Goal: Transaction & Acquisition: Purchase product/service

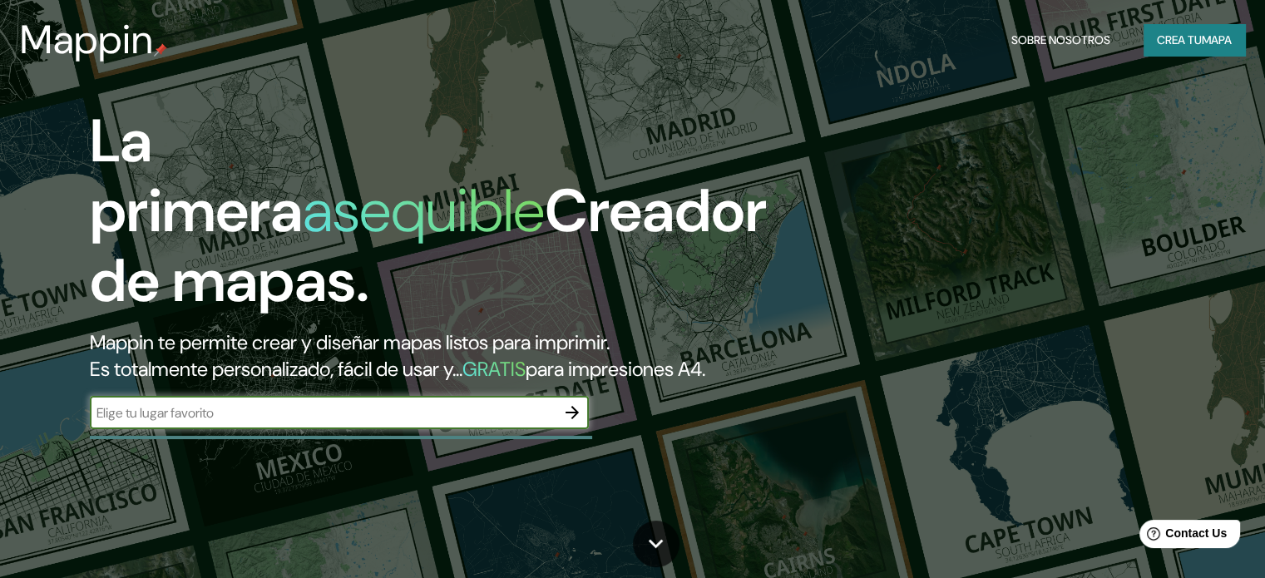
click at [224, 422] on input "text" at bounding box center [323, 412] width 466 height 19
paste input "Instituto Nacional de [MEDICAL_DATA]"
type input "Instituto Nacional de [MEDICAL_DATA]"
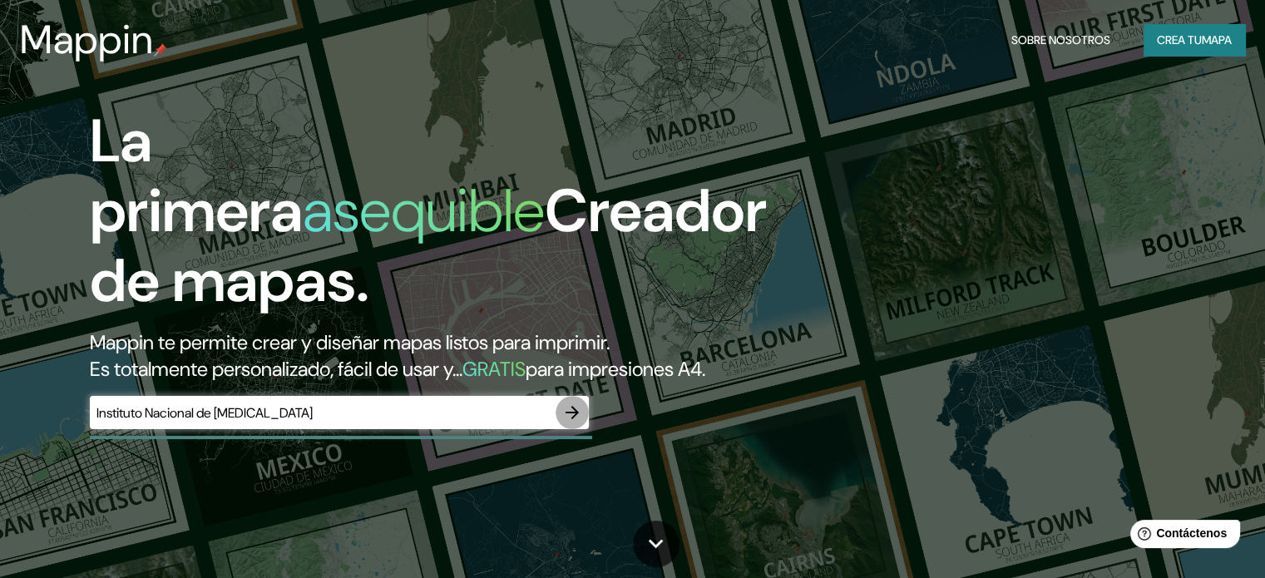
click at [562, 422] on icon "button" at bounding box center [572, 412] width 20 height 20
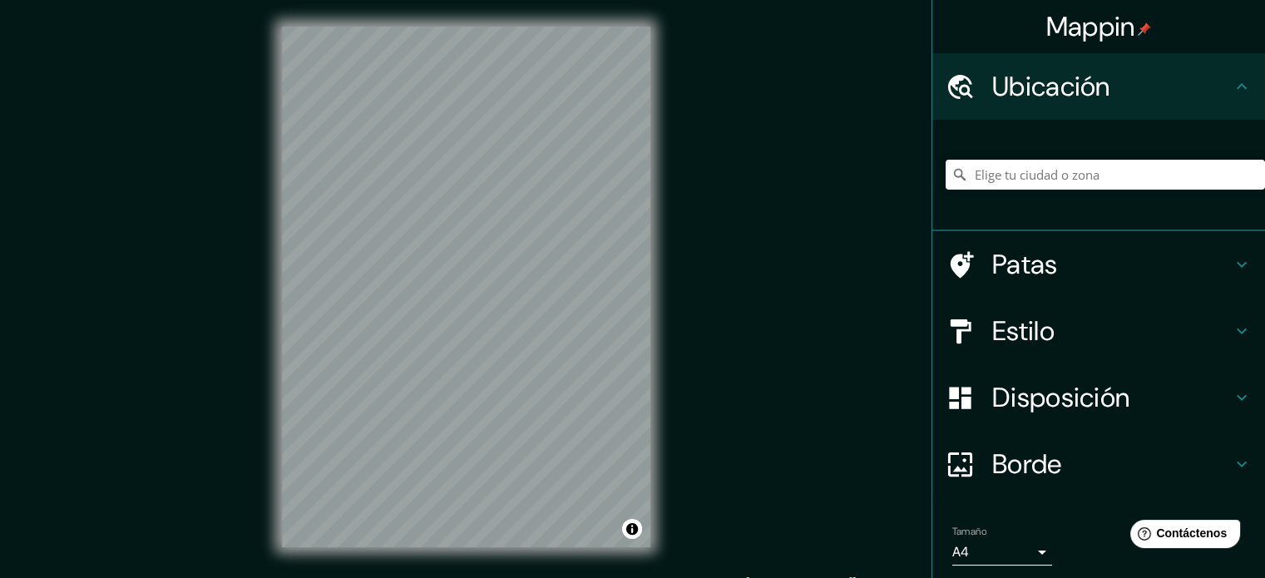
click at [1061, 192] on div at bounding box center [1104, 174] width 319 height 83
click at [1045, 157] on div at bounding box center [1104, 174] width 319 height 83
click at [1044, 161] on input "Elige tu ciudad o zona" at bounding box center [1104, 175] width 319 height 30
click at [1001, 188] on input "Elige tu ciudad o zona" at bounding box center [1104, 175] width 319 height 30
paste input "Instituto Nacional de [MEDICAL_DATA]"
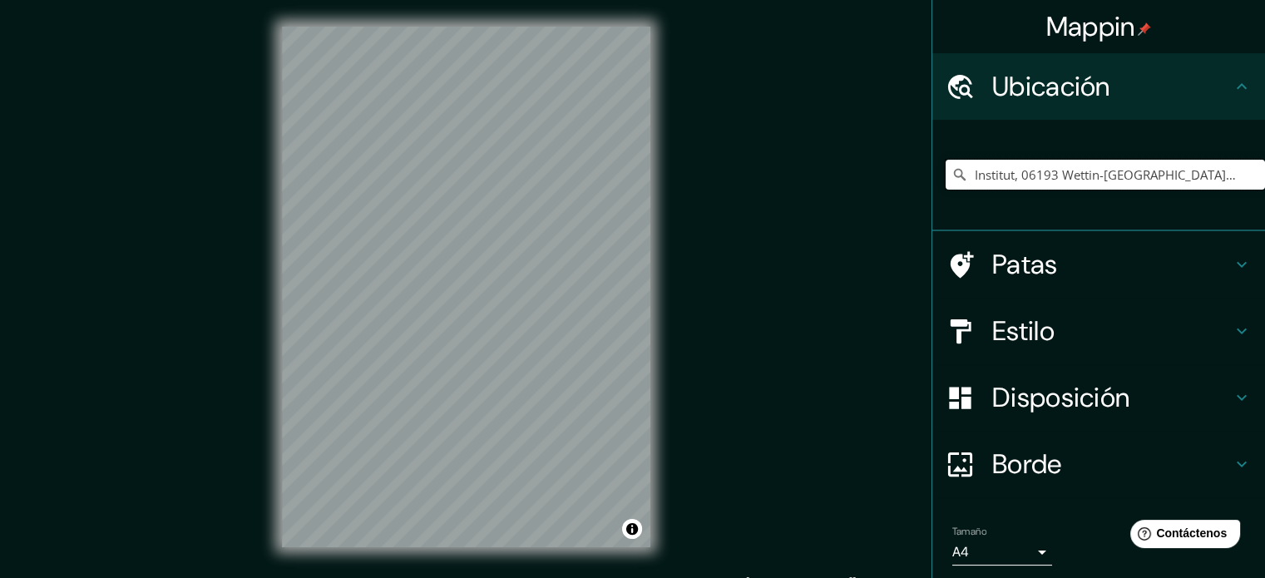
type input "Institut, 06193 Wettin-[GEOGRAPHIC_DATA], [GEOGRAPHIC_DATA]"
click at [1127, 382] on h4 "Disposición" at bounding box center [1111, 397] width 239 height 33
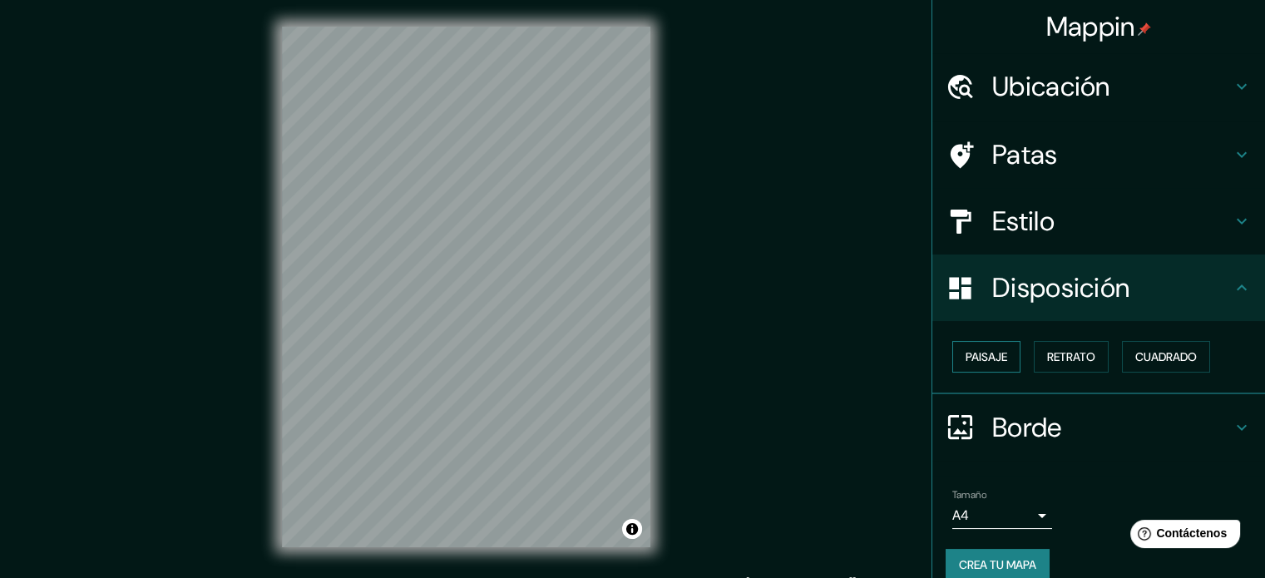
click at [969, 349] on font "Paisaje" at bounding box center [986, 356] width 42 height 15
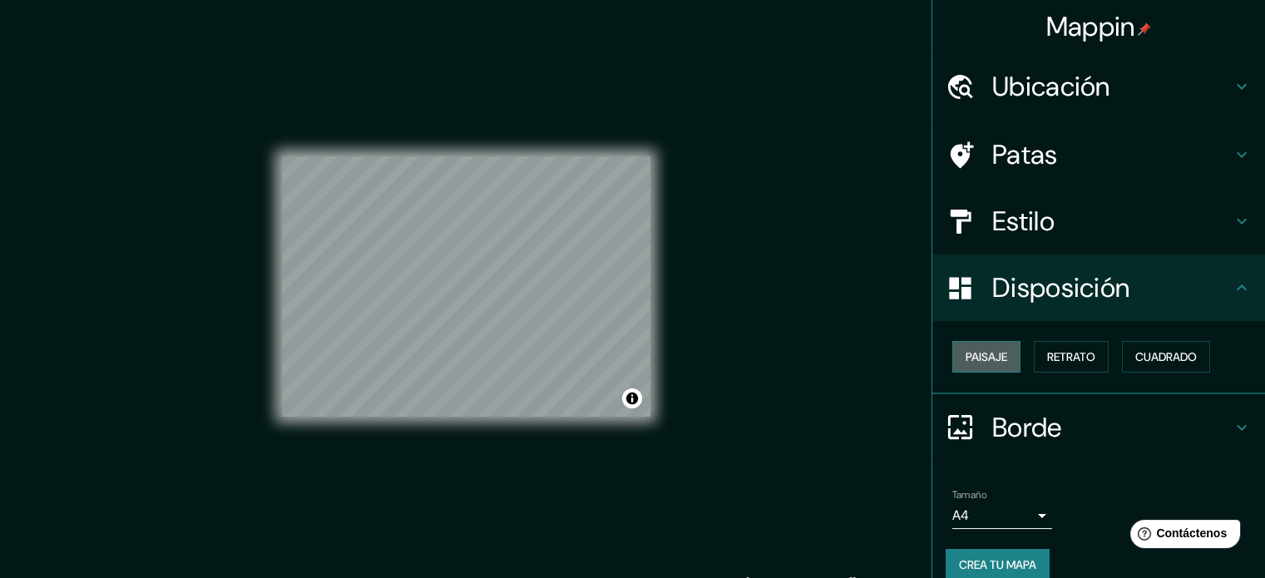
click at [969, 349] on font "Paisaje" at bounding box center [986, 356] width 42 height 15
click at [1191, 343] on button "Cuadrado" at bounding box center [1166, 357] width 88 height 32
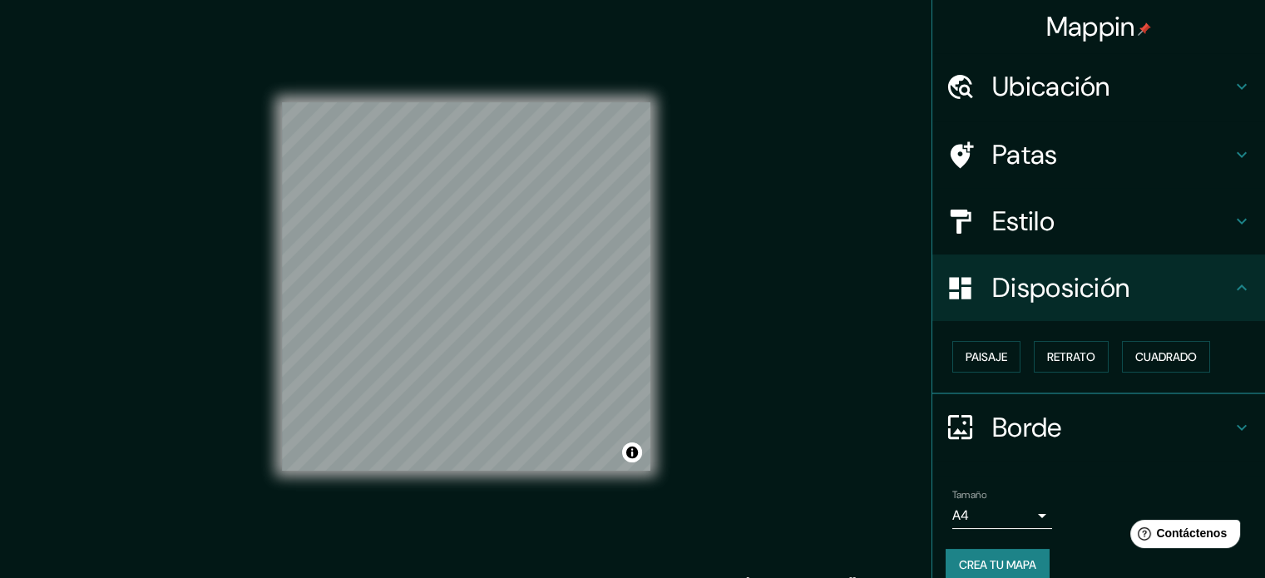
click at [1104, 356] on div "Paisaje Retrato Cuadrado" at bounding box center [1104, 356] width 319 height 45
click at [1085, 363] on font "Retrato" at bounding box center [1071, 357] width 48 height 22
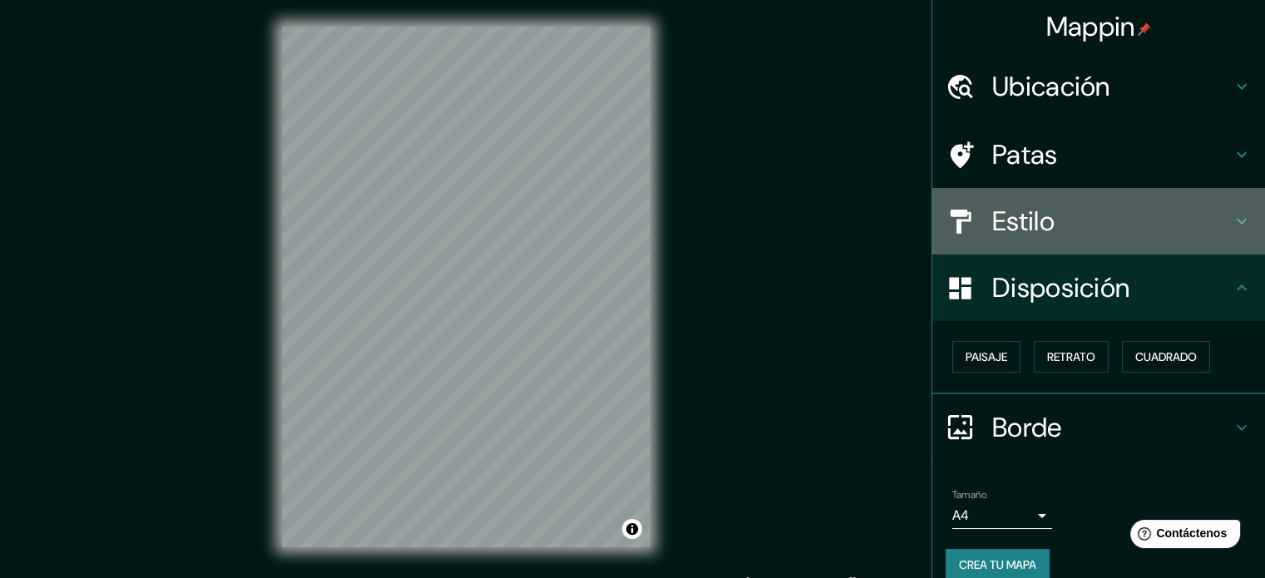
click at [1129, 215] on h4 "Estilo" at bounding box center [1111, 221] width 239 height 33
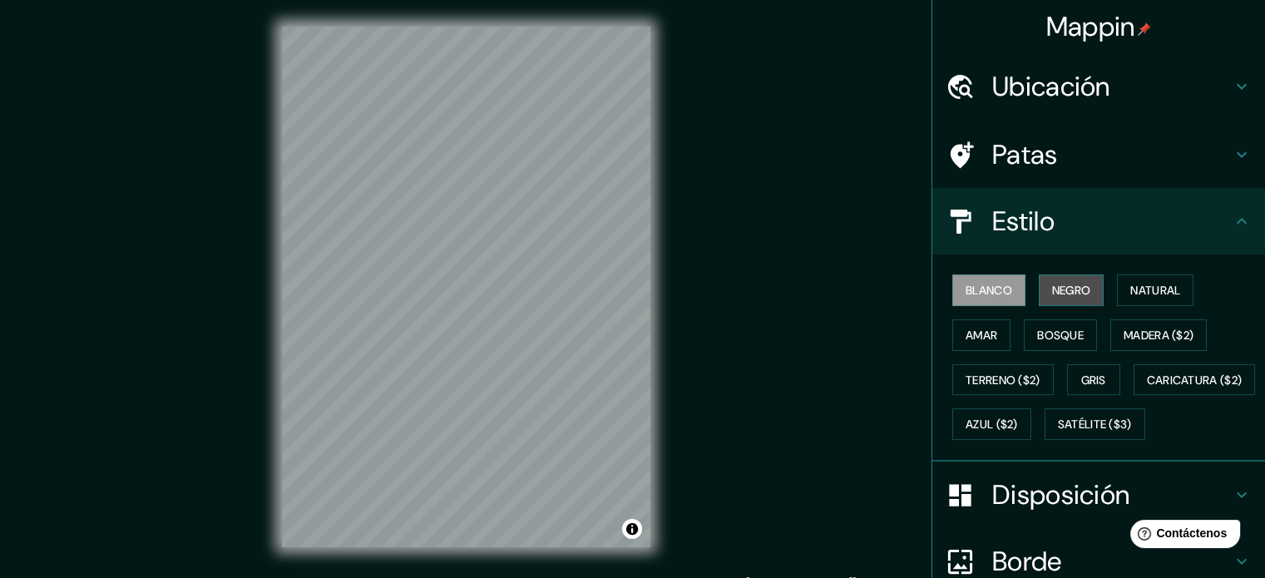
click at [1063, 284] on font "Negro" at bounding box center [1071, 290] width 39 height 15
click at [1010, 288] on button "Blanco" at bounding box center [988, 290] width 73 height 32
click at [1144, 298] on font "Natural" at bounding box center [1155, 290] width 50 height 22
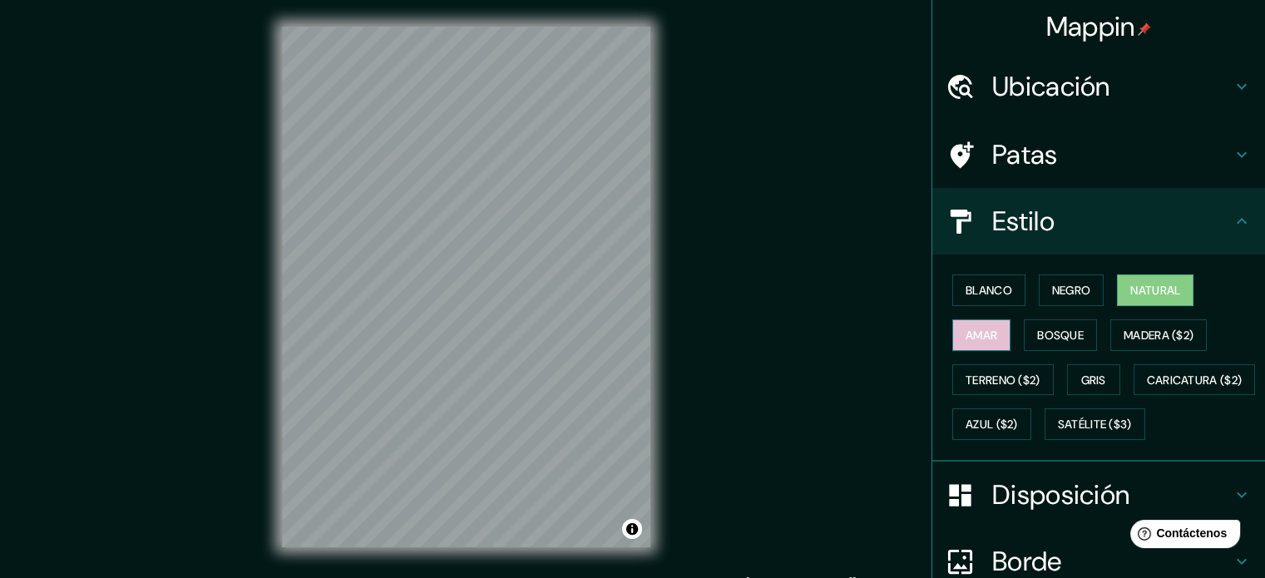
click at [965, 342] on font "Amar" at bounding box center [981, 335] width 32 height 22
click at [1037, 334] on font "Bosque" at bounding box center [1060, 335] width 47 height 15
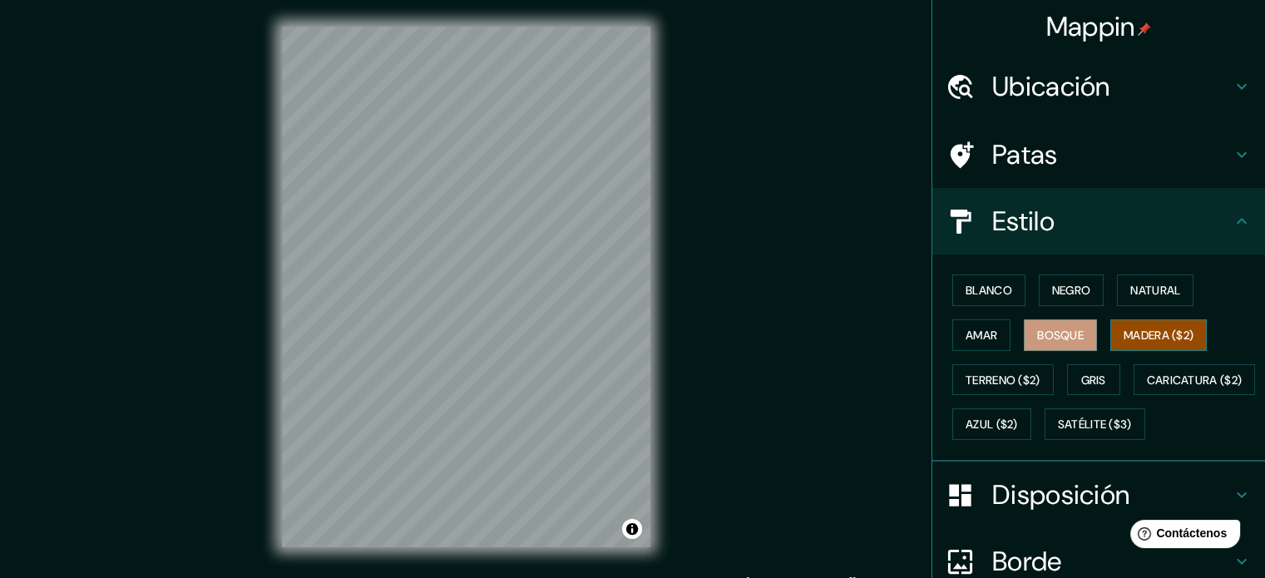
click at [1124, 330] on font "Madera ($2)" at bounding box center [1158, 335] width 70 height 15
click at [952, 372] on button "Terreno ($2)" at bounding box center [1002, 380] width 101 height 32
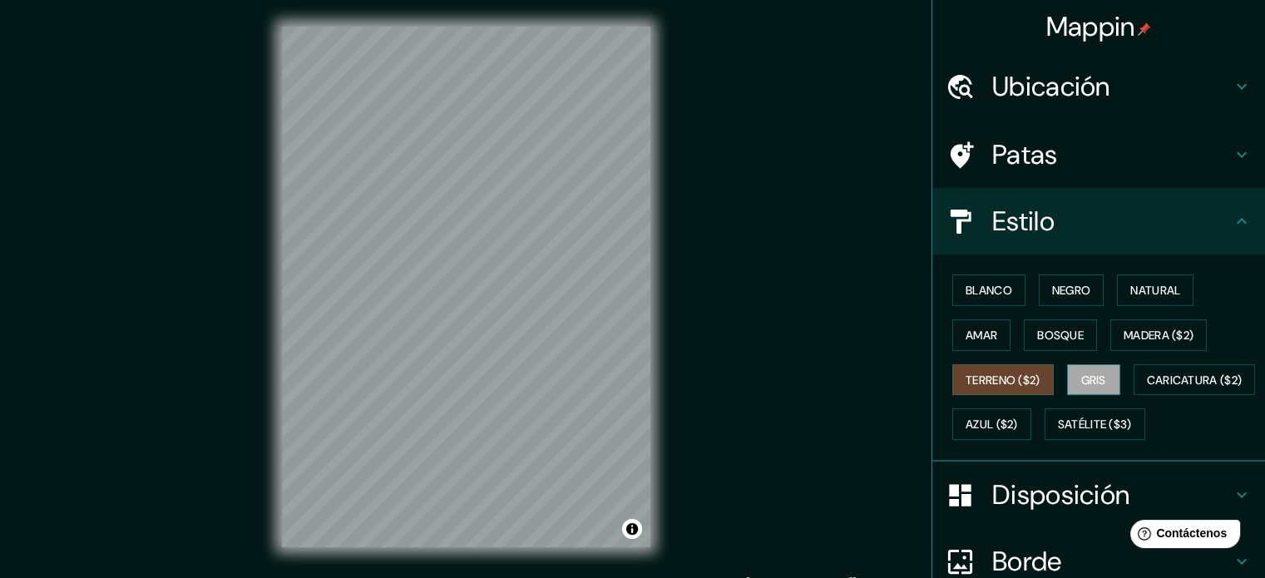
click at [1095, 372] on font "Gris" at bounding box center [1093, 379] width 25 height 15
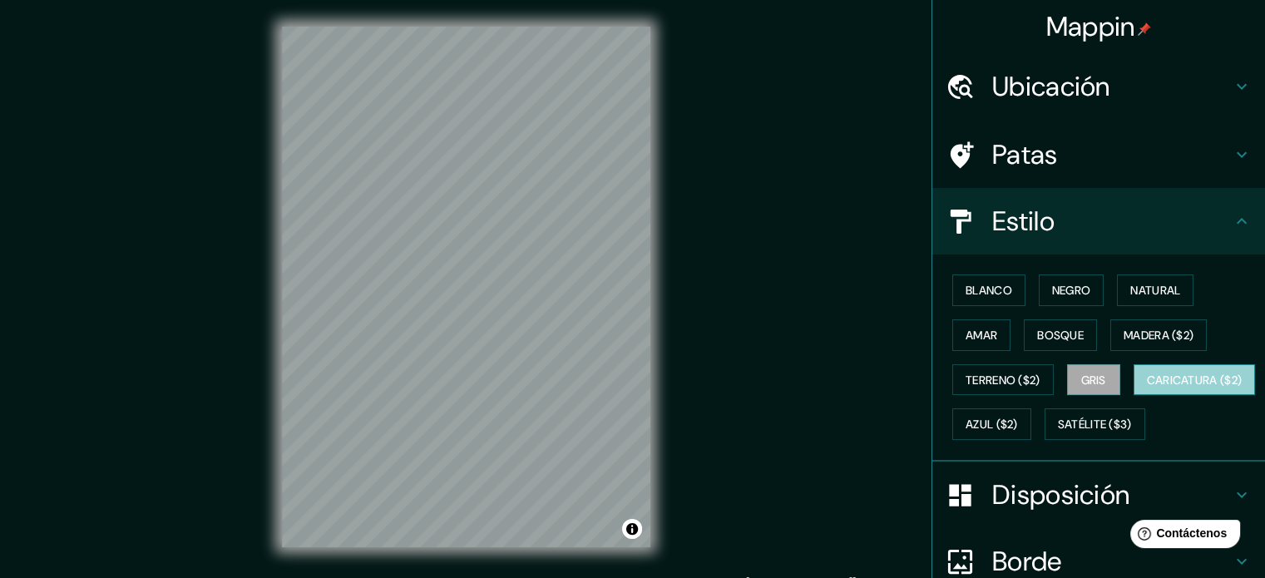
click at [1147, 391] on font "Caricatura ($2)" at bounding box center [1195, 380] width 96 height 22
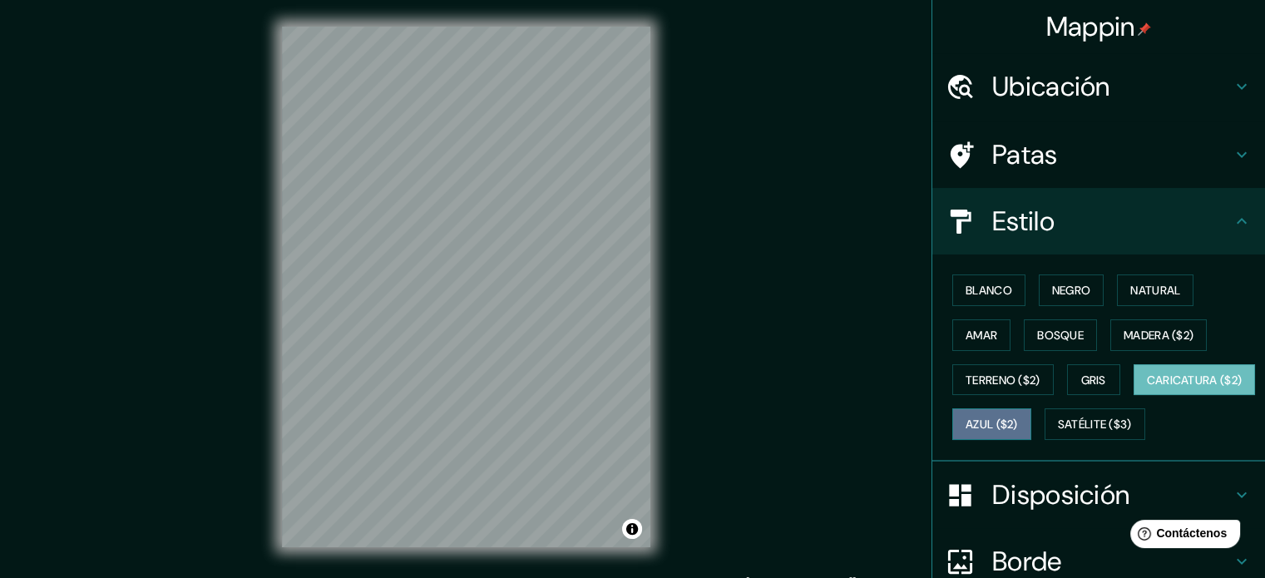
click at [1018, 420] on font "Azul ($2)" at bounding box center [991, 424] width 52 height 15
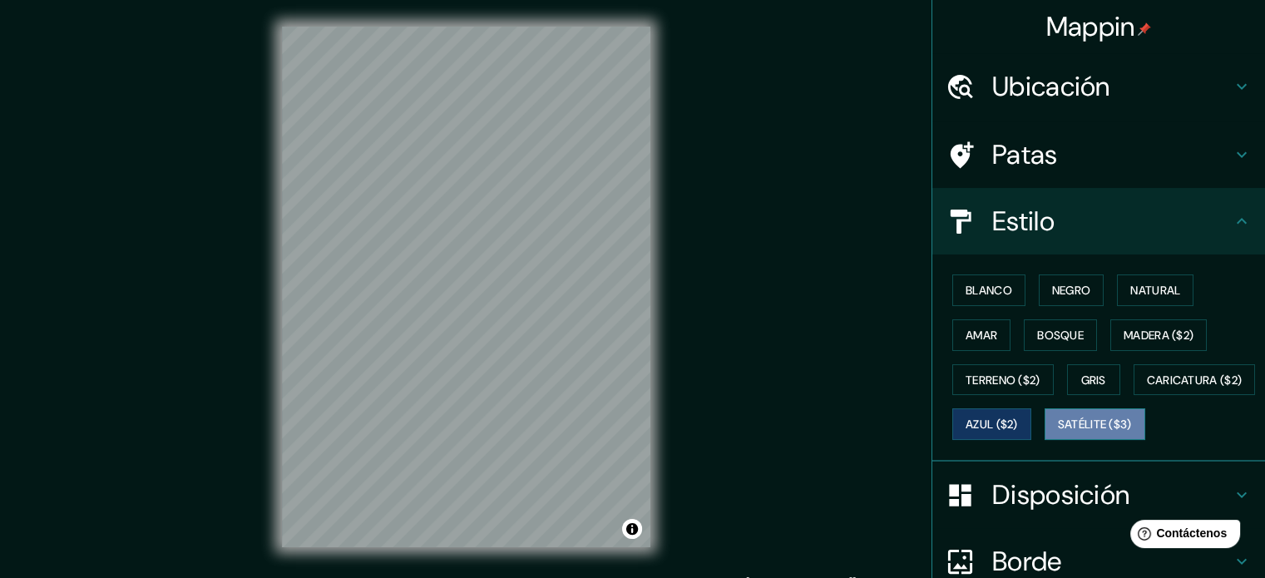
click at [1058, 432] on font "Satélite ($3)" at bounding box center [1095, 424] width 74 height 15
click at [978, 333] on font "Amar" at bounding box center [981, 335] width 32 height 15
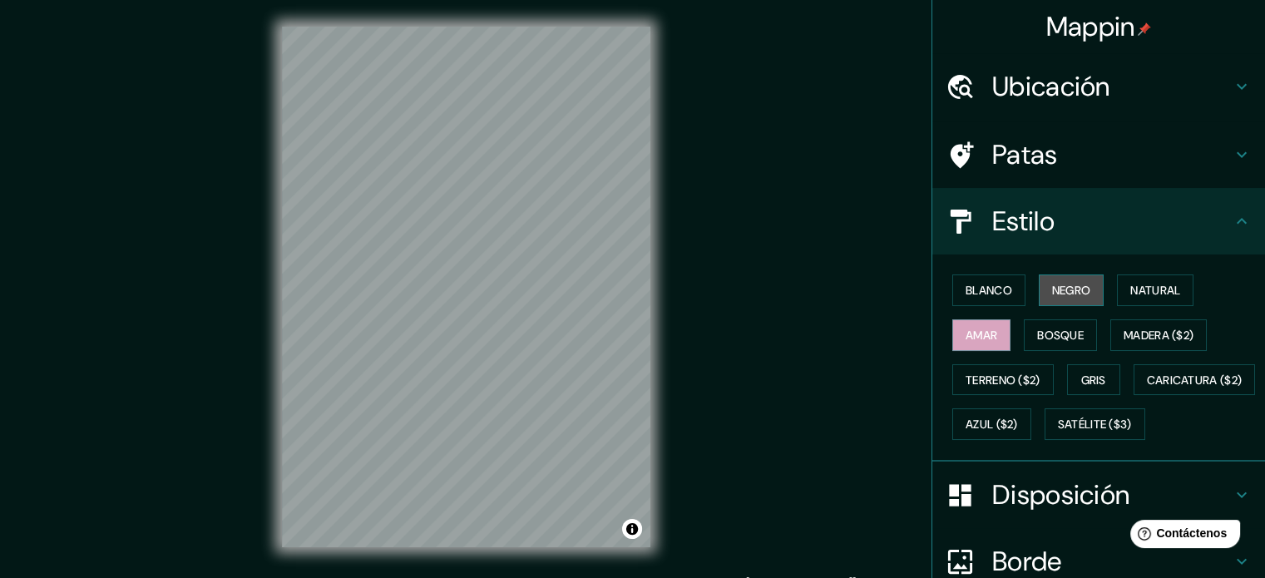
click at [1074, 295] on font "Negro" at bounding box center [1071, 290] width 39 height 15
click at [984, 285] on font "Blanco" at bounding box center [988, 290] width 47 height 15
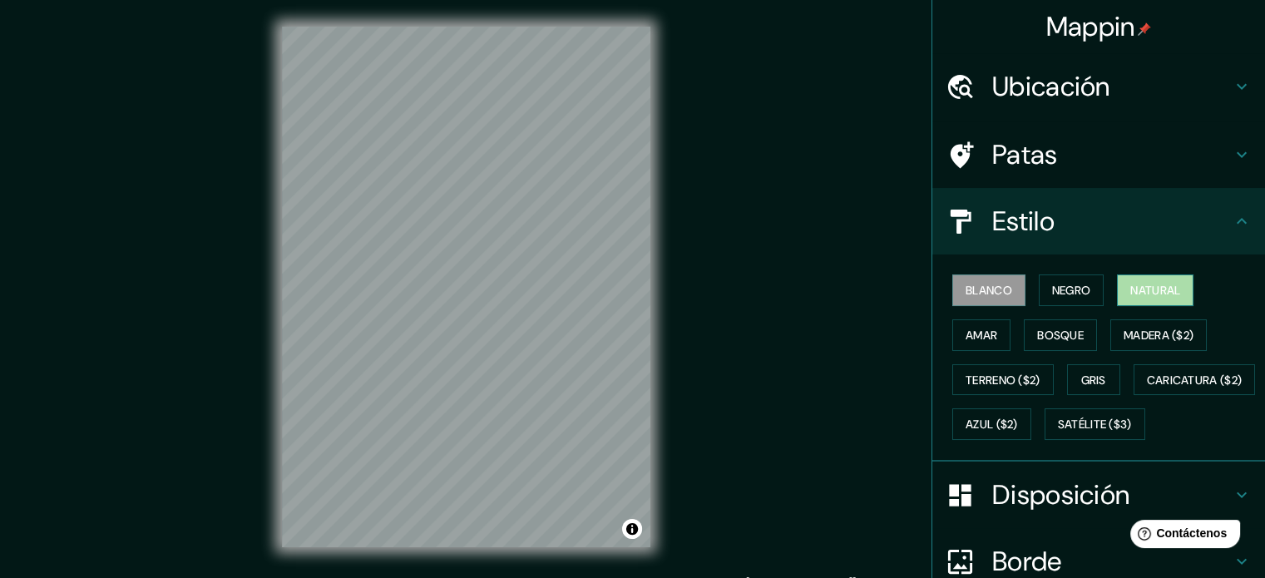
click at [1130, 287] on font "Natural" at bounding box center [1155, 290] width 50 height 15
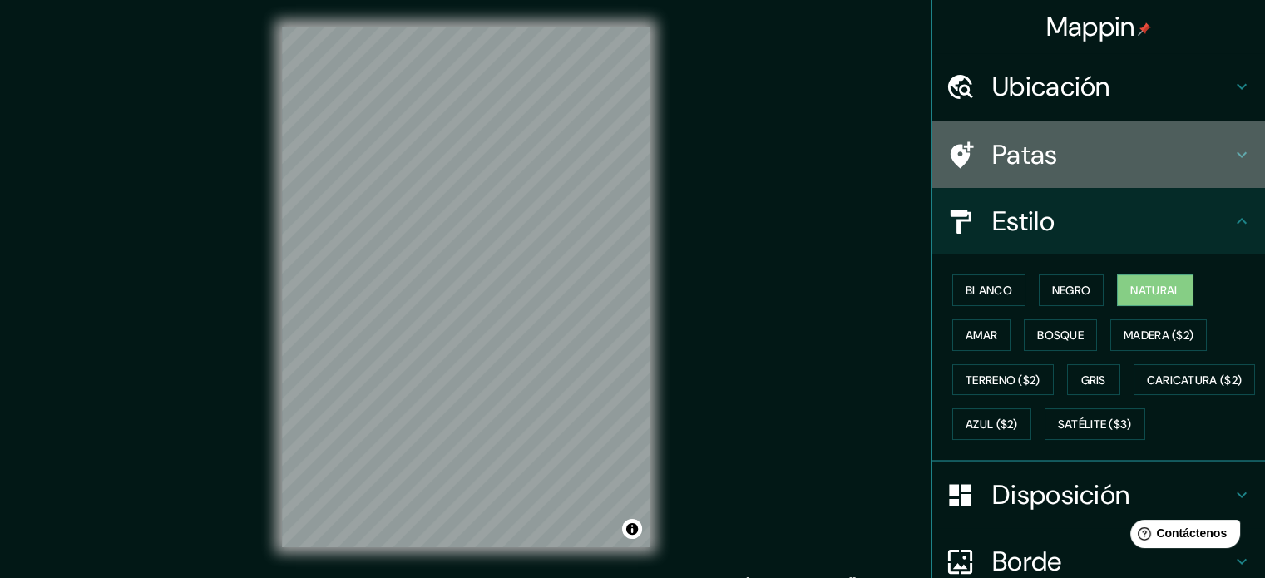
click at [1076, 162] on h4 "Patas" at bounding box center [1111, 154] width 239 height 33
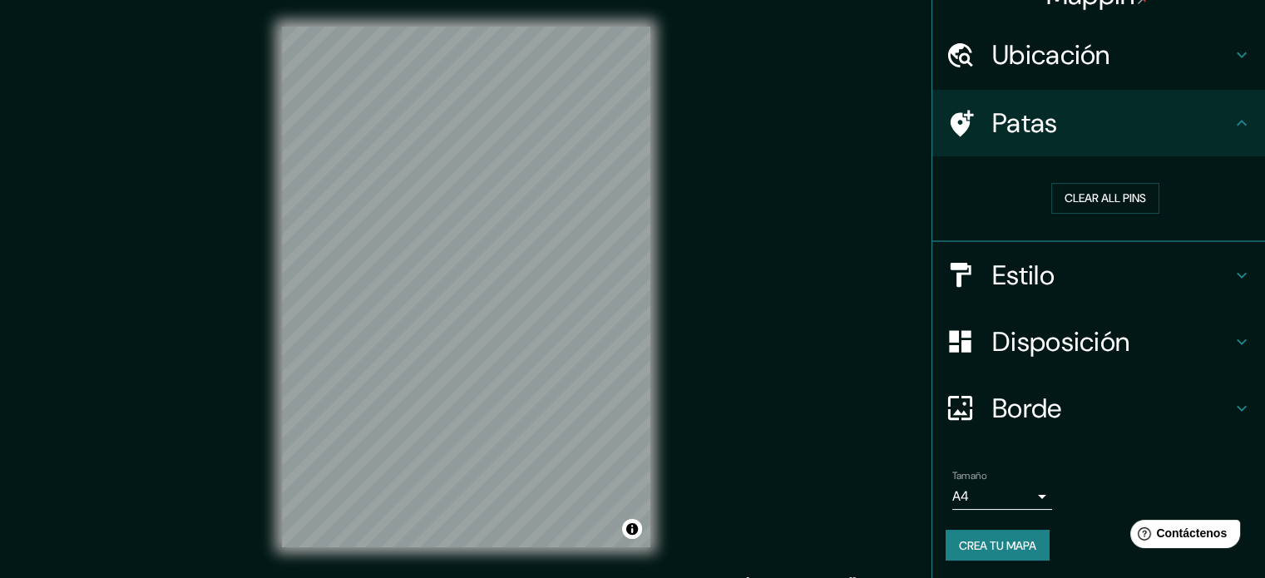
scroll to position [32, 0]
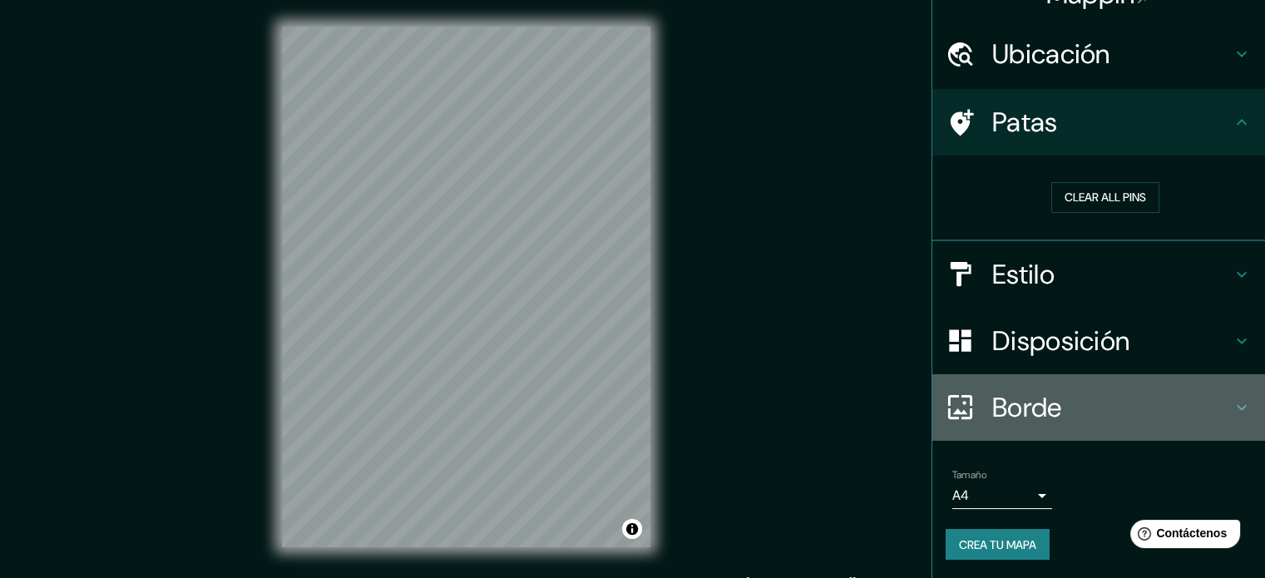
click at [1063, 382] on div "Borde" at bounding box center [1098, 407] width 333 height 67
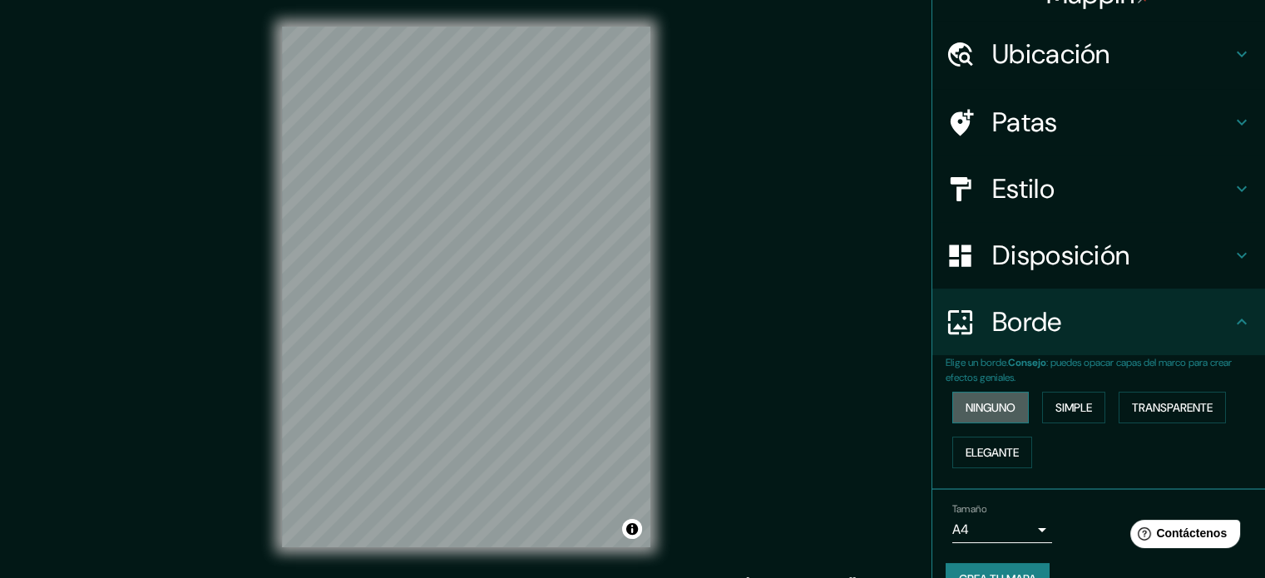
click at [984, 402] on font "Ninguno" at bounding box center [990, 407] width 50 height 15
click at [1056, 402] on font "Simple" at bounding box center [1073, 407] width 37 height 15
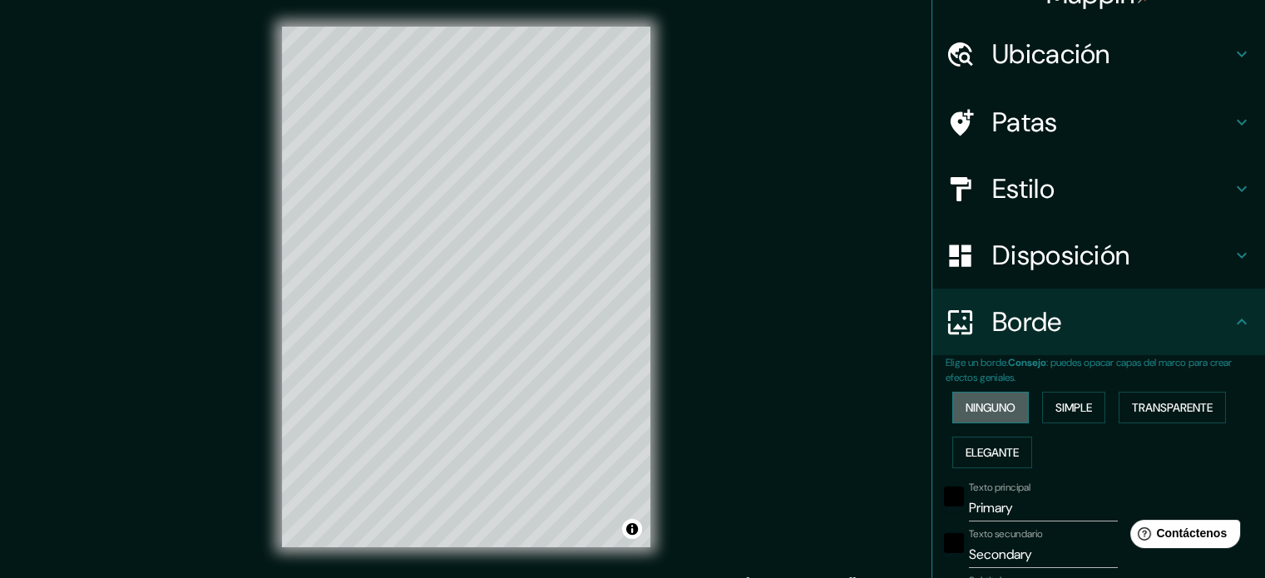
click at [1014, 403] on button "Ninguno" at bounding box center [990, 408] width 76 height 32
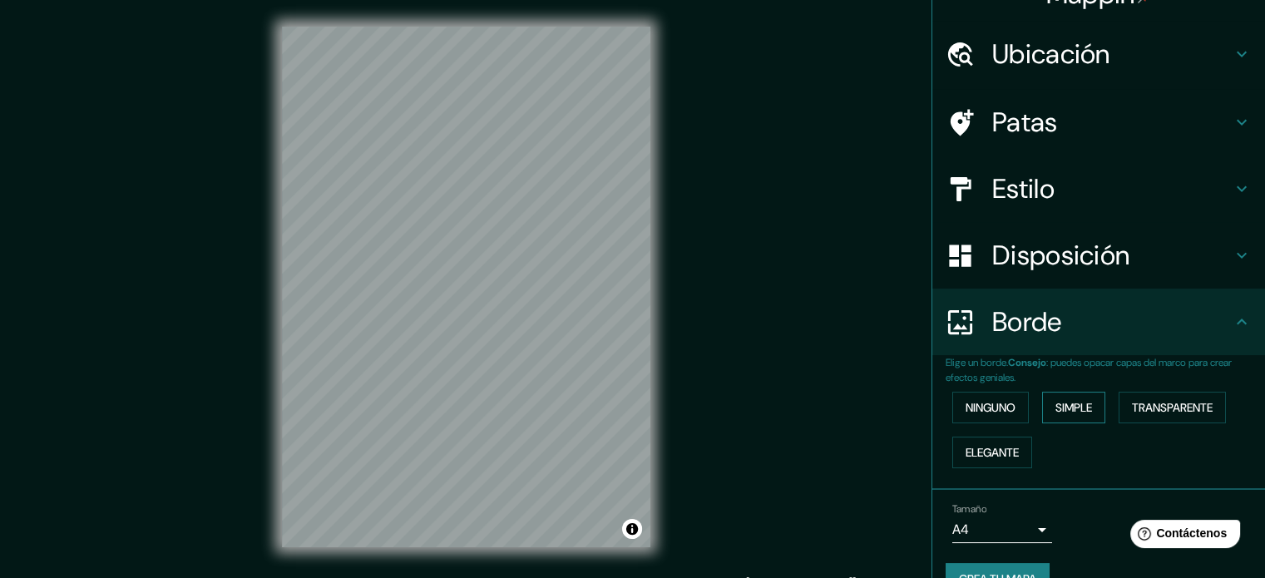
click at [1089, 401] on button "Simple" at bounding box center [1073, 408] width 63 height 32
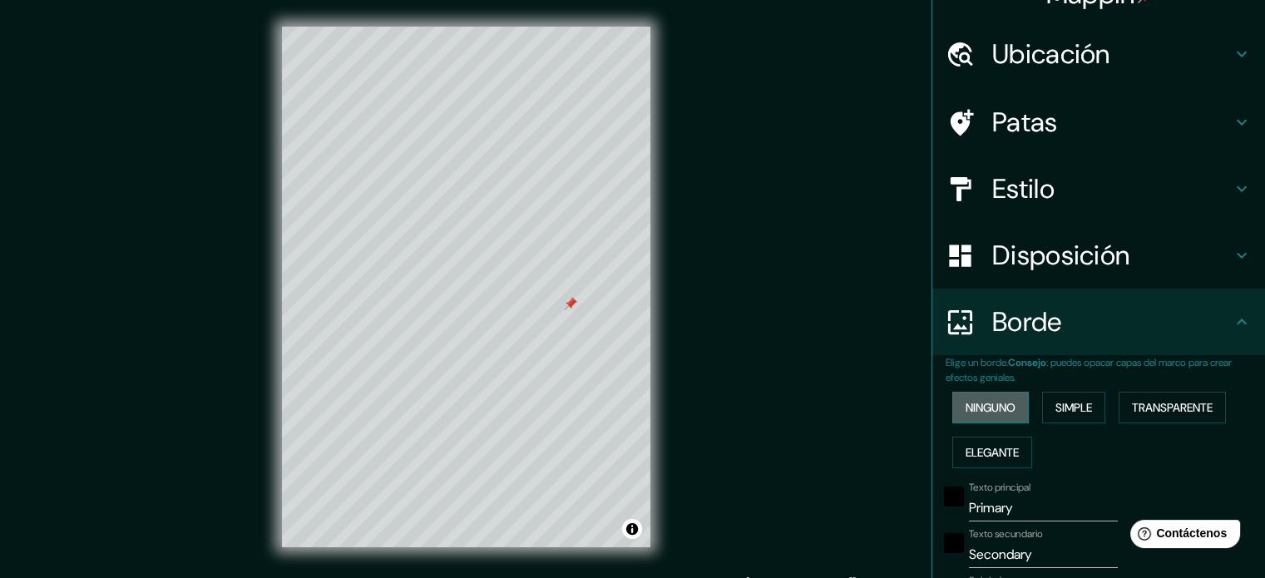
click at [982, 405] on font "Ninguno" at bounding box center [990, 407] width 50 height 15
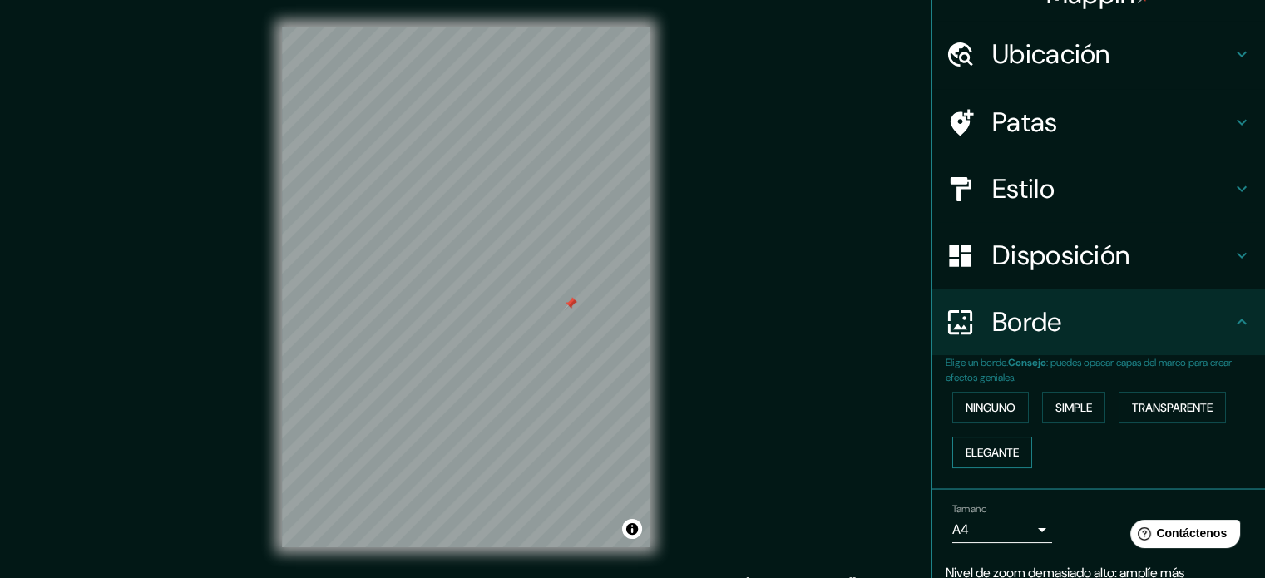
click at [1004, 446] on font "Elegante" at bounding box center [991, 452] width 53 height 15
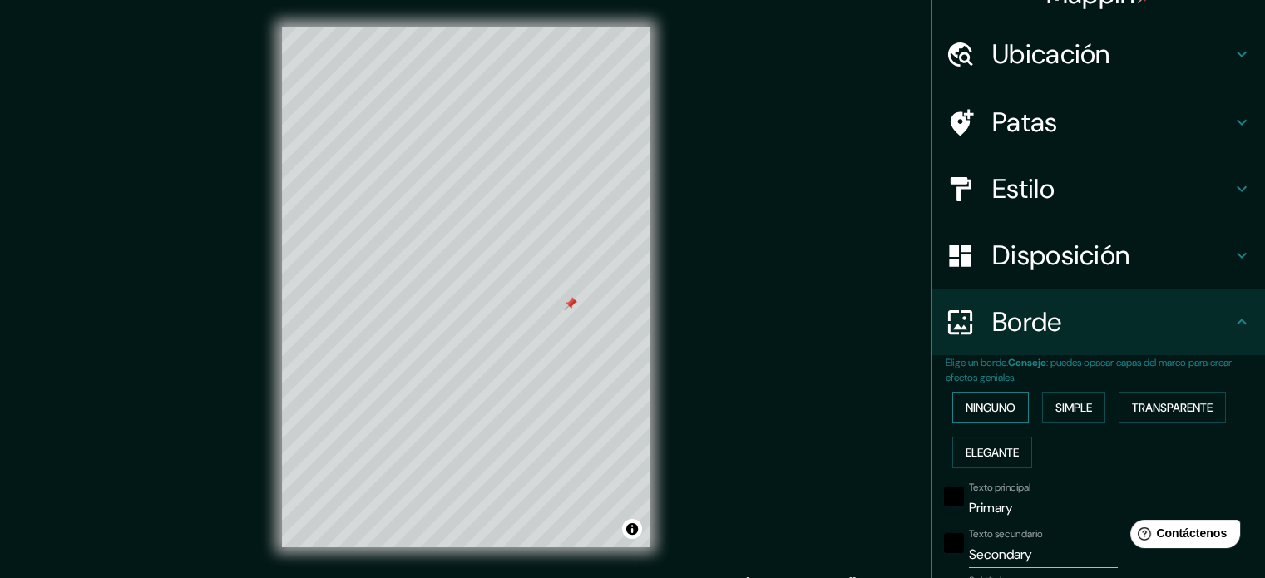
click at [988, 415] on font "Ninguno" at bounding box center [990, 408] width 50 height 22
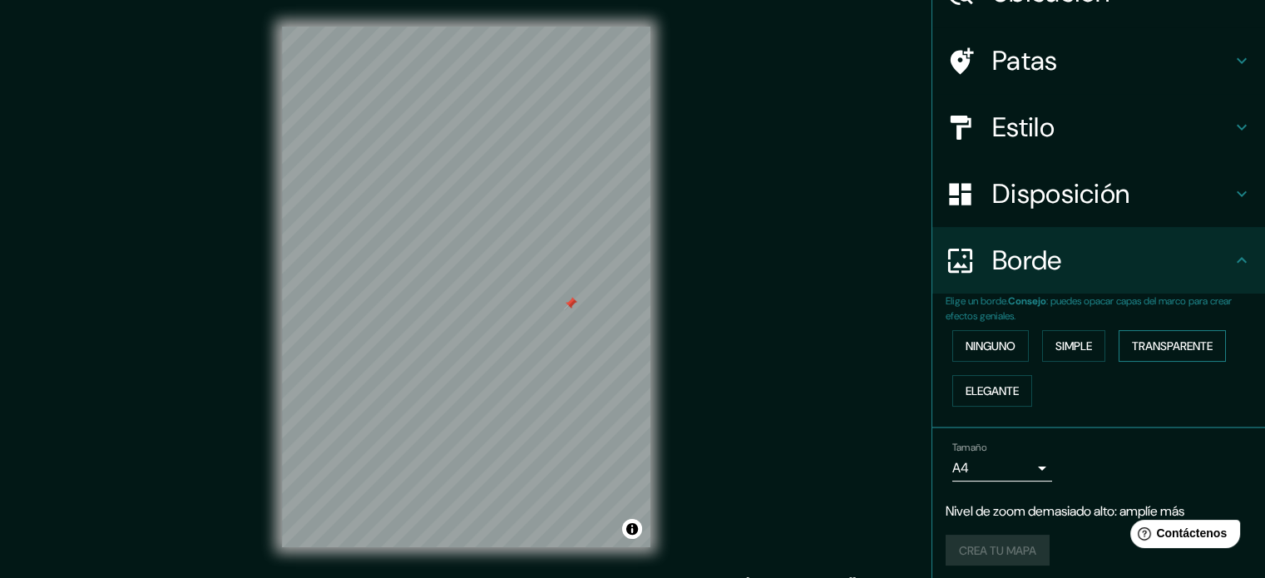
scroll to position [100, 0]
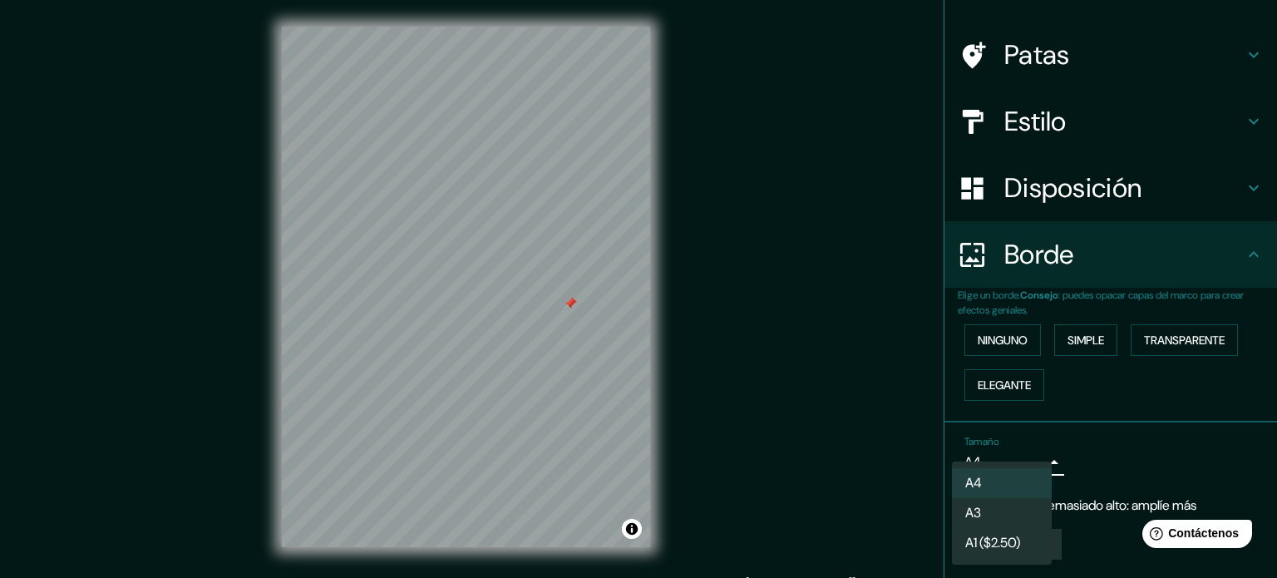
click at [1018, 459] on body "Mappin Ubicación Institut, 06193 Wettin-Löbejün, [GEOGRAPHIC_DATA] Instituto 06…" at bounding box center [638, 289] width 1277 height 578
click at [1018, 515] on li "A3" at bounding box center [1002, 514] width 100 height 31
type input "a4"
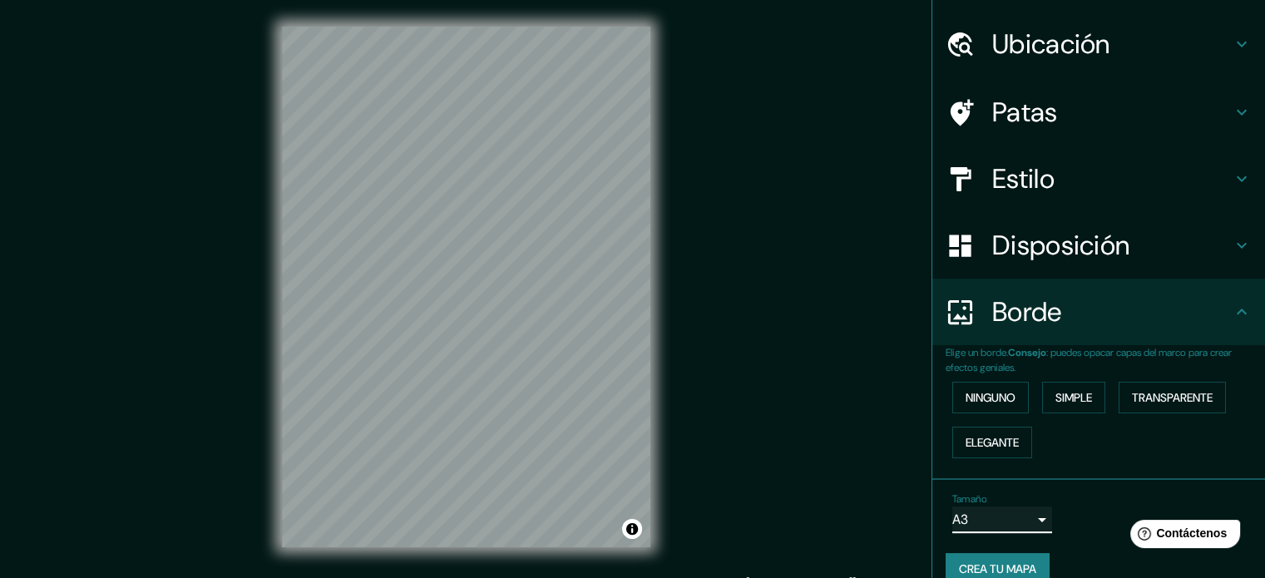
scroll to position [0, 0]
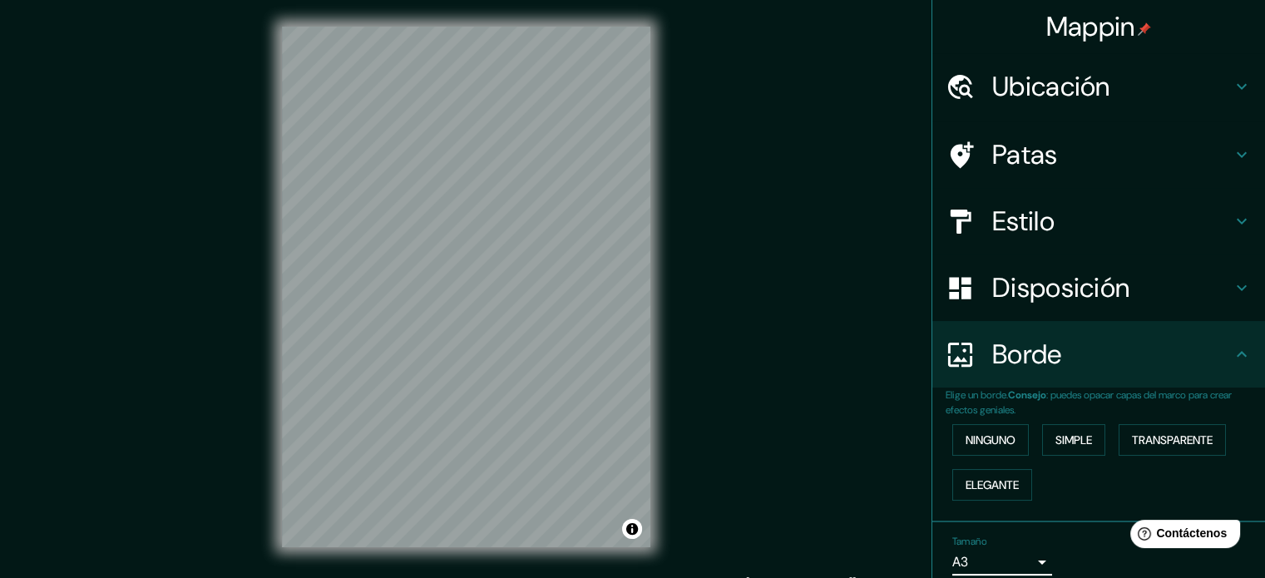
click at [1134, 70] on h4 "Ubicación" at bounding box center [1111, 86] width 239 height 33
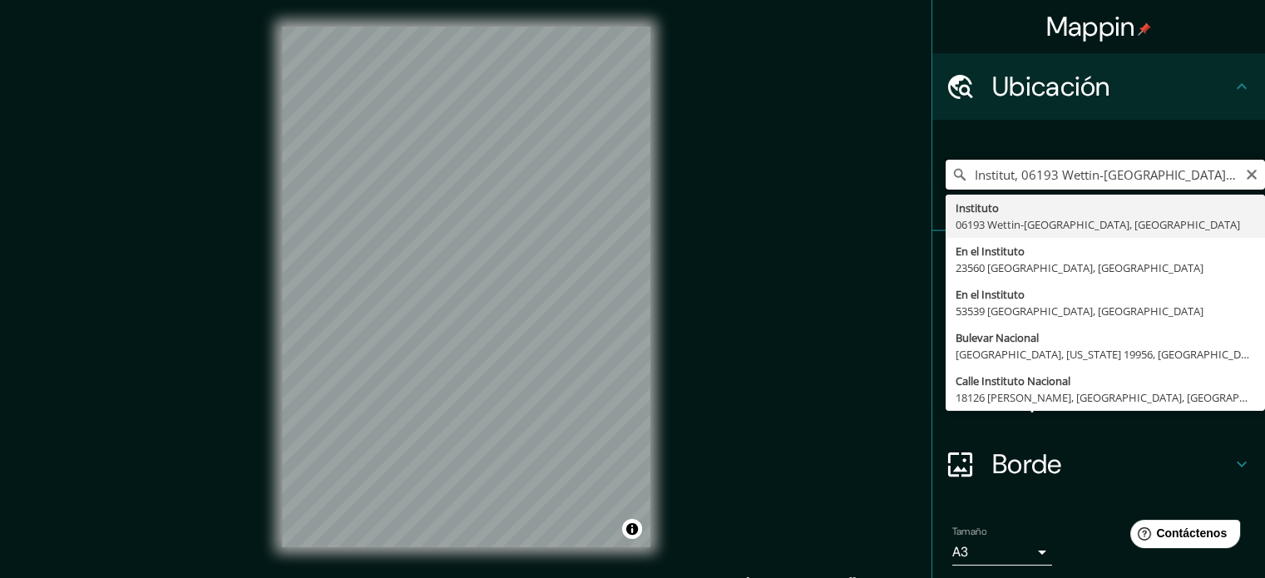
click at [1202, 163] on input "Institut, 06193 Wettin-[GEOGRAPHIC_DATA], [GEOGRAPHIC_DATA]" at bounding box center [1104, 175] width 319 height 30
drag, startPoint x: 1195, startPoint y: 175, endPoint x: 811, endPoint y: 178, distance: 383.3
click at [811, 178] on div "Mappin Ubicación Institut, 06193 Wettin-Löbejün, [GEOGRAPHIC_DATA] Instituto 06…" at bounding box center [632, 300] width 1265 height 600
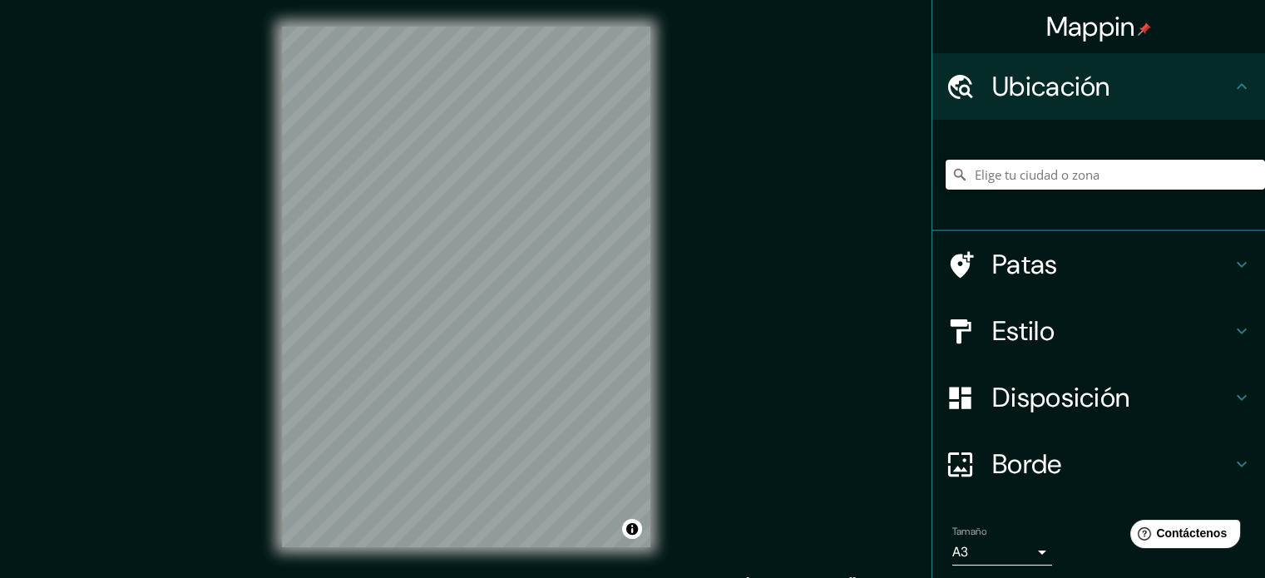
paste input "Canchon la Chancadora"
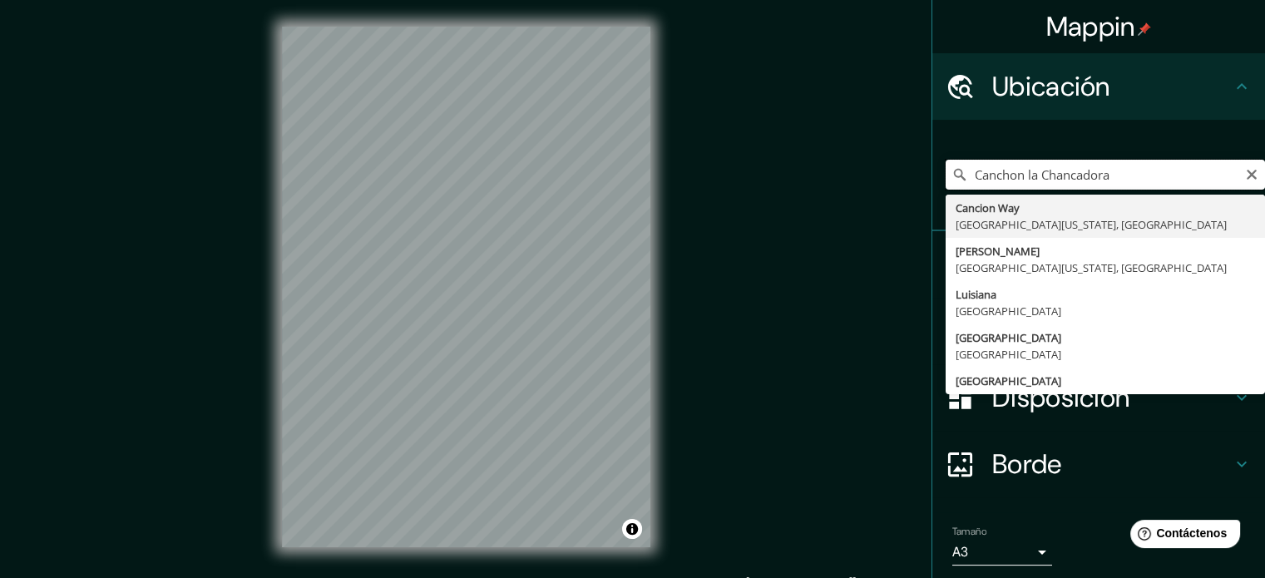
click at [1131, 175] on input "Canchon la Chancadora" at bounding box center [1104, 175] width 319 height 30
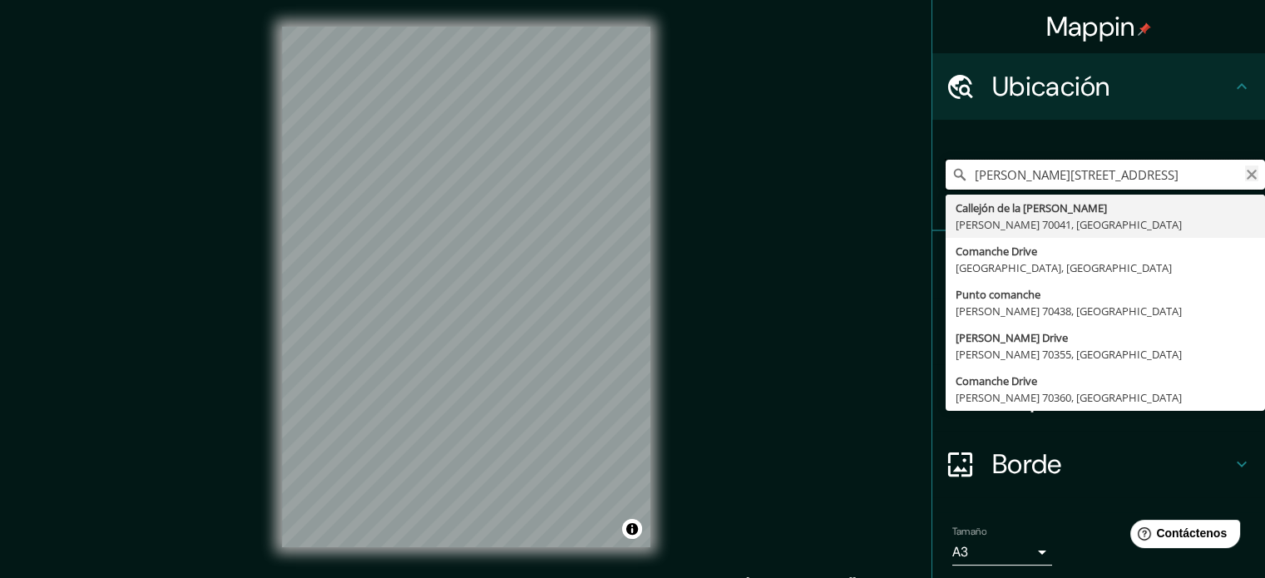
type input "[PERSON_NAME][STREET_ADDRESS]"
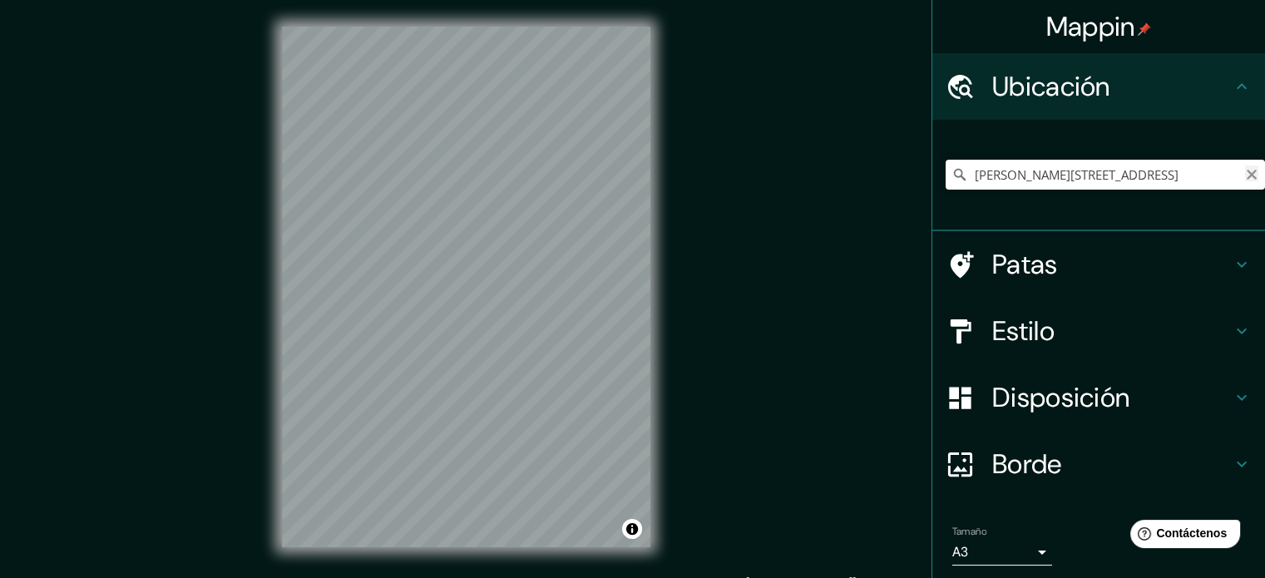
click at [1245, 179] on icon "Claro" at bounding box center [1251, 174] width 13 height 13
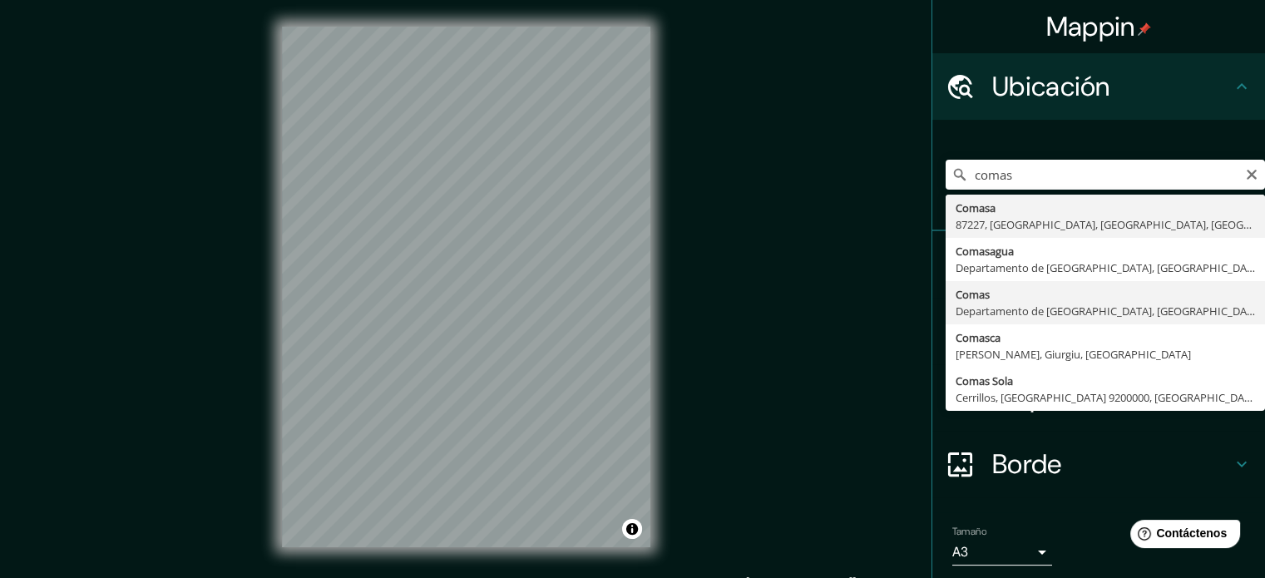
type input "Comas, [GEOGRAPHIC_DATA], [GEOGRAPHIC_DATA]"
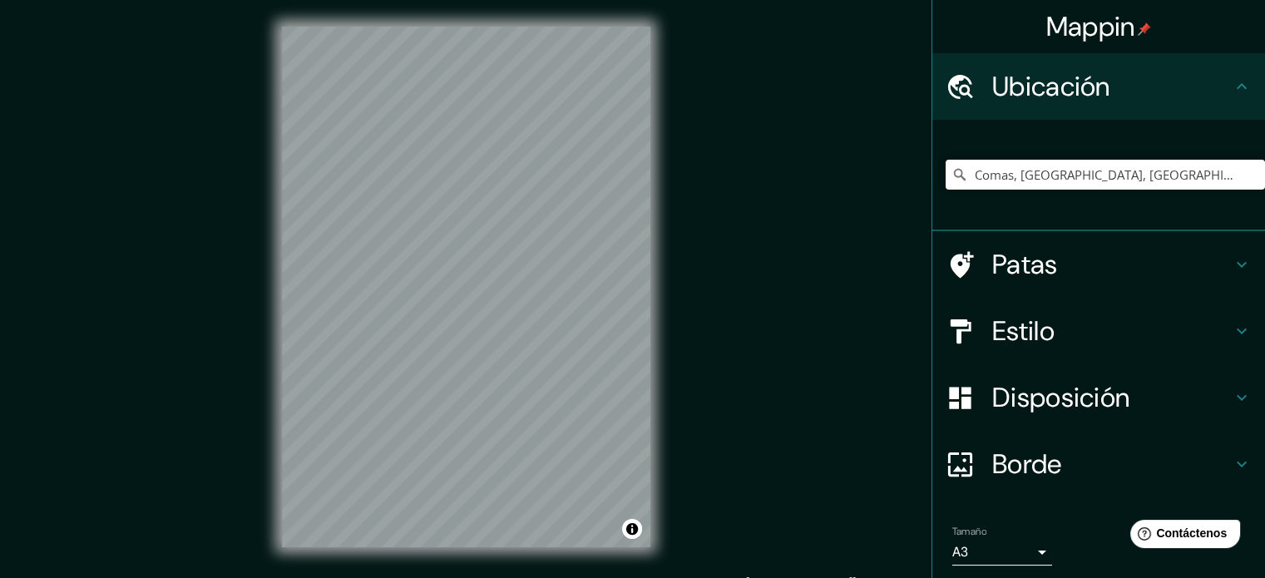
click at [1107, 321] on h4 "Estilo" at bounding box center [1111, 330] width 239 height 33
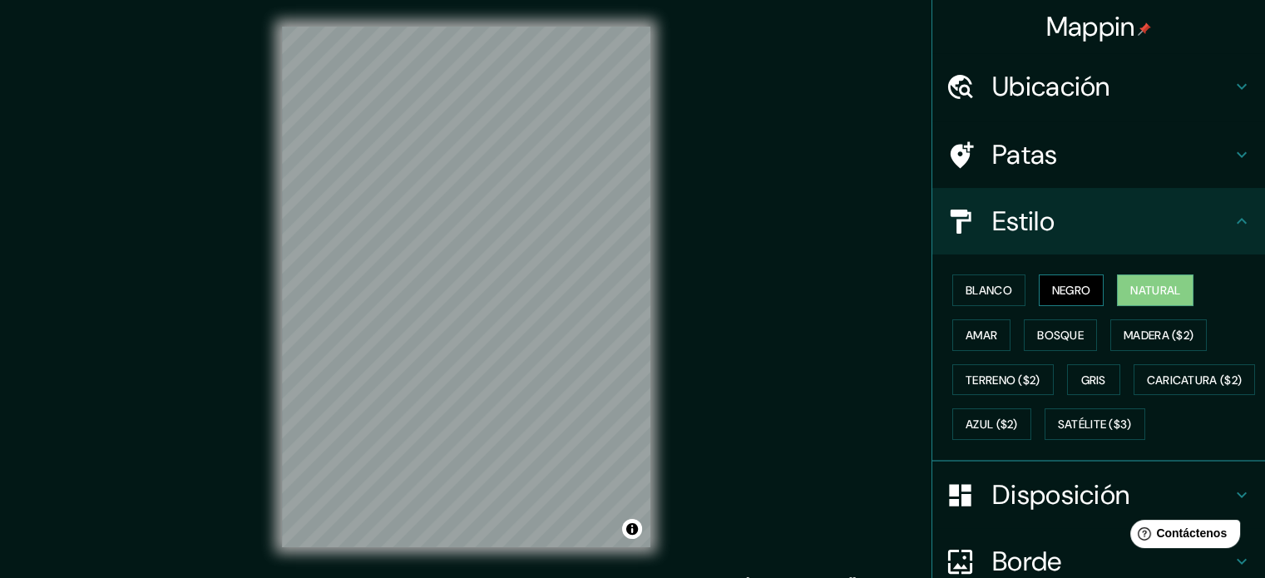
scroll to position [196, 0]
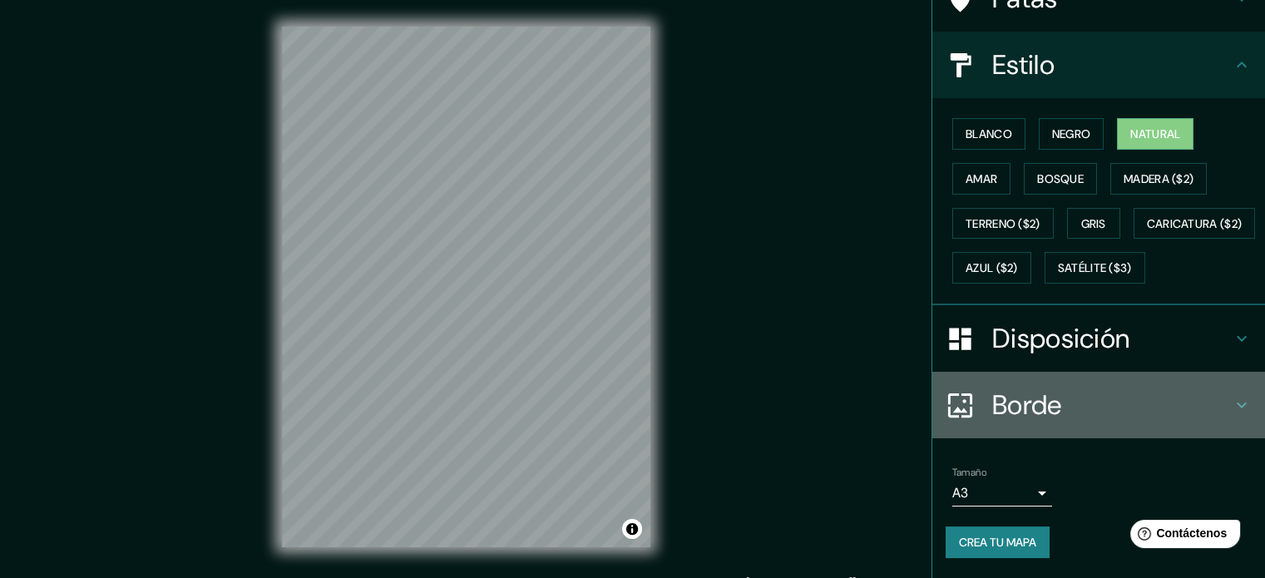
click at [1091, 408] on h4 "Borde" at bounding box center [1111, 404] width 239 height 33
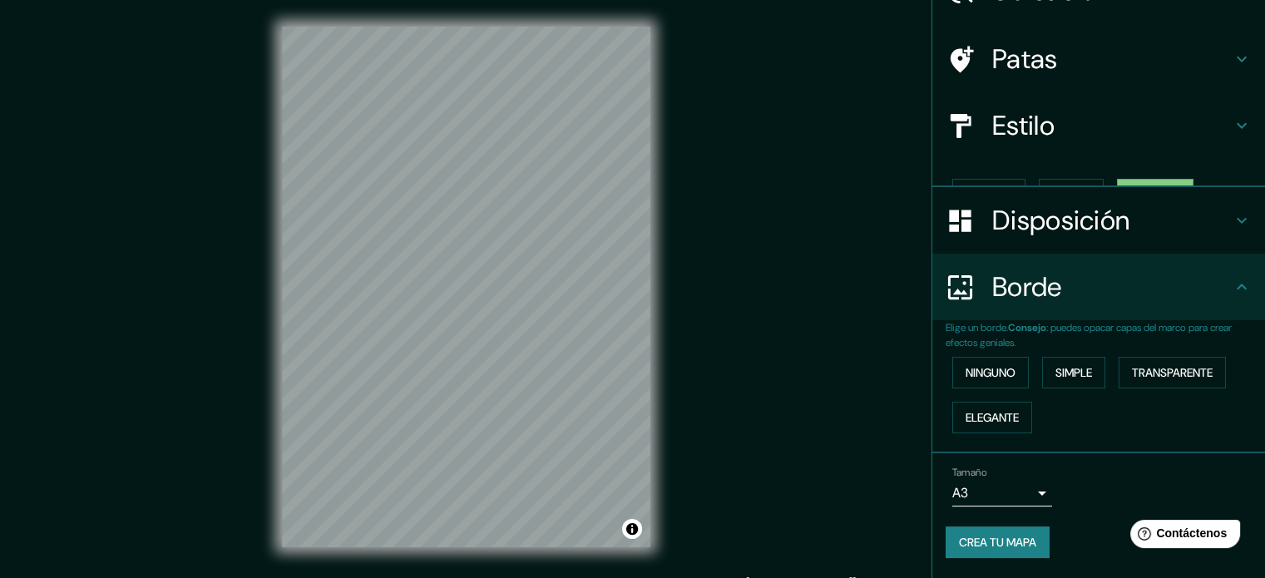
scroll to position [67, 0]
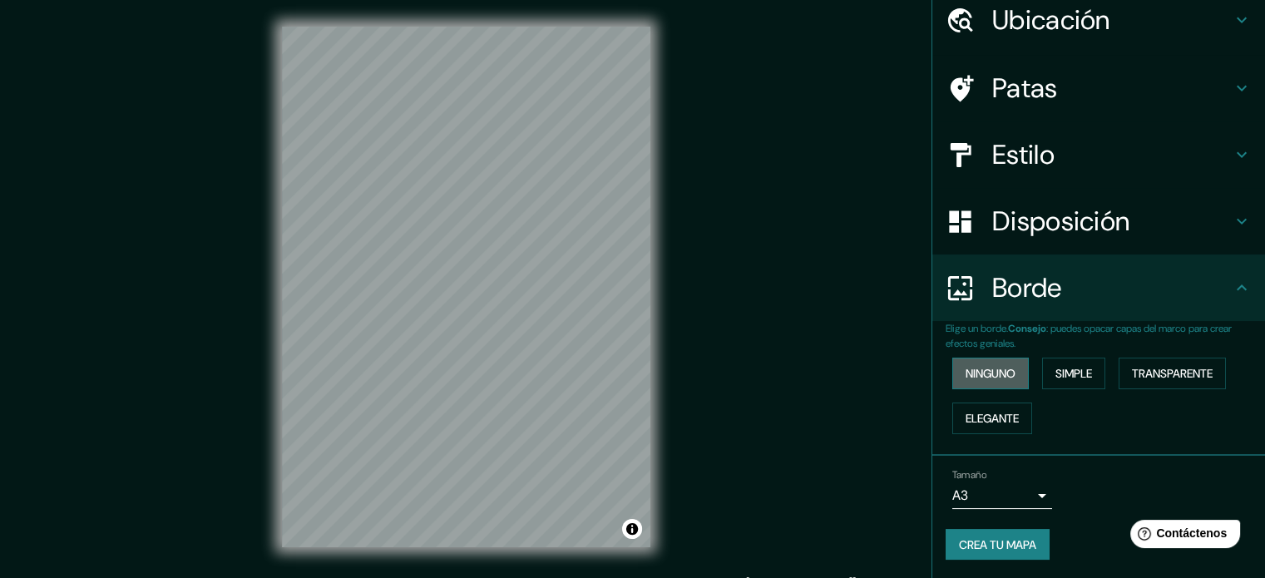
click at [988, 372] on font "Ninguno" at bounding box center [990, 373] width 50 height 15
click at [1102, 245] on div "Disposición" at bounding box center [1098, 221] width 333 height 67
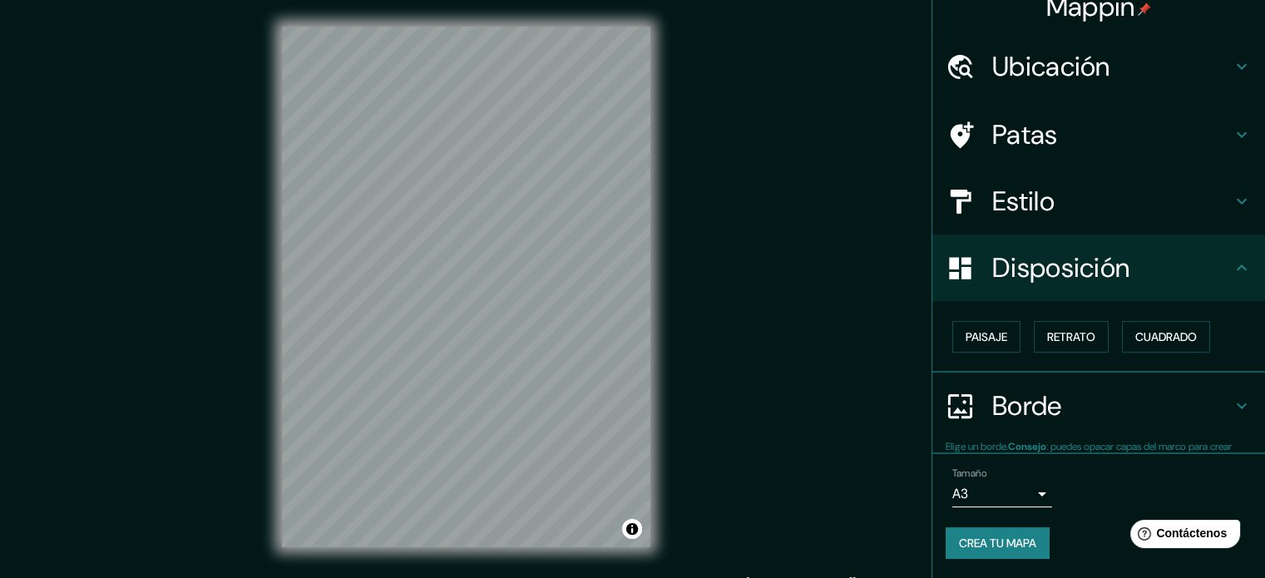
scroll to position [20, 0]
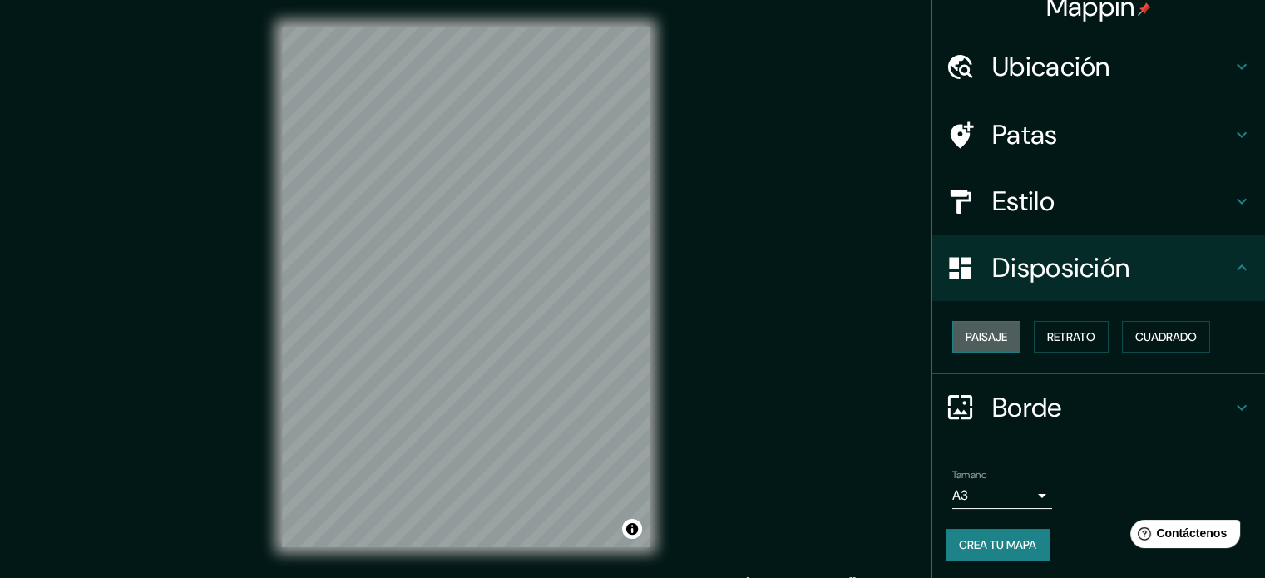
click at [965, 334] on font "Paisaje" at bounding box center [986, 336] width 42 height 15
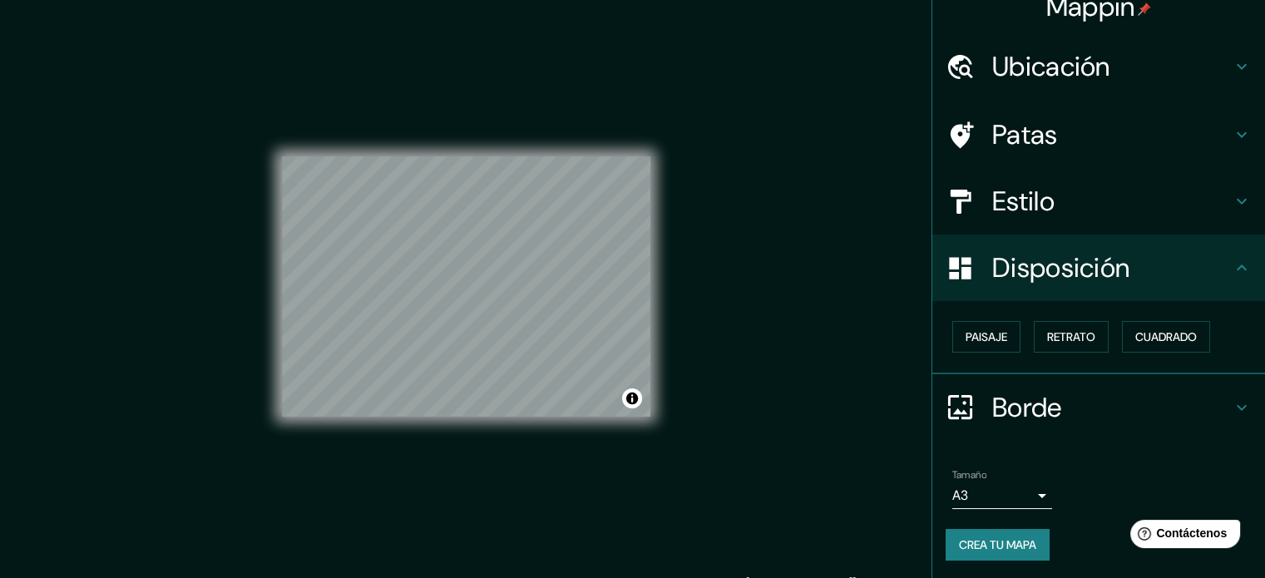
click at [1018, 322] on div "Paisaje Retrato Cuadrado" at bounding box center [1104, 336] width 319 height 45
drag, startPoint x: 1055, startPoint y: 335, endPoint x: 1104, endPoint y: 331, distance: 49.2
click at [1056, 335] on font "Retrato" at bounding box center [1071, 336] width 48 height 15
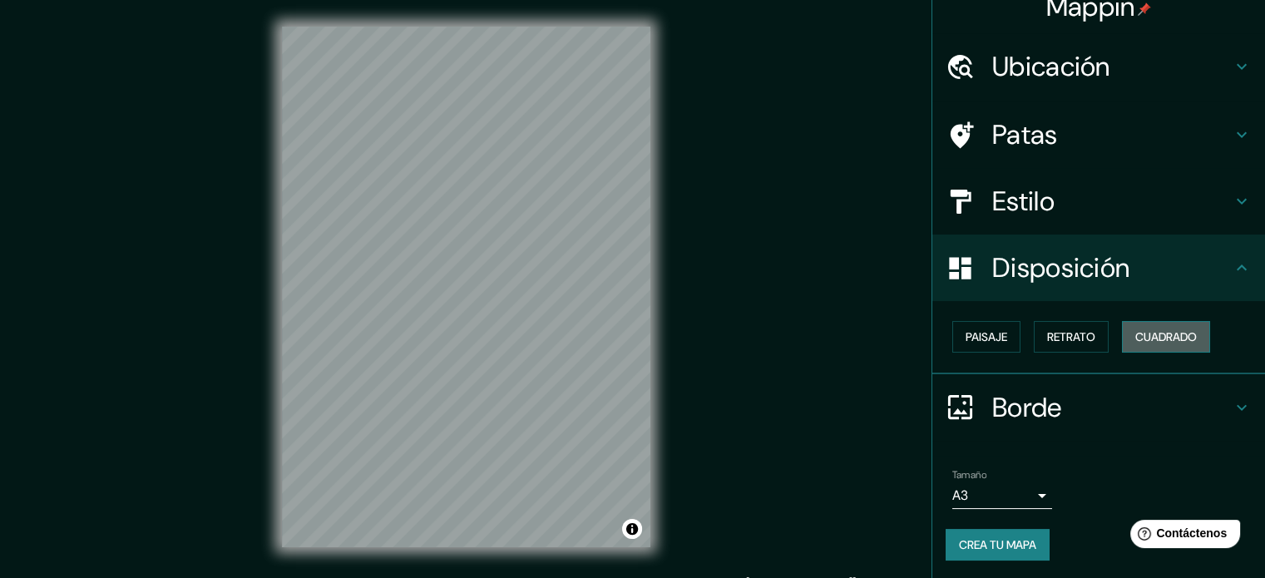
click at [1157, 336] on font "Cuadrado" at bounding box center [1166, 336] width 62 height 15
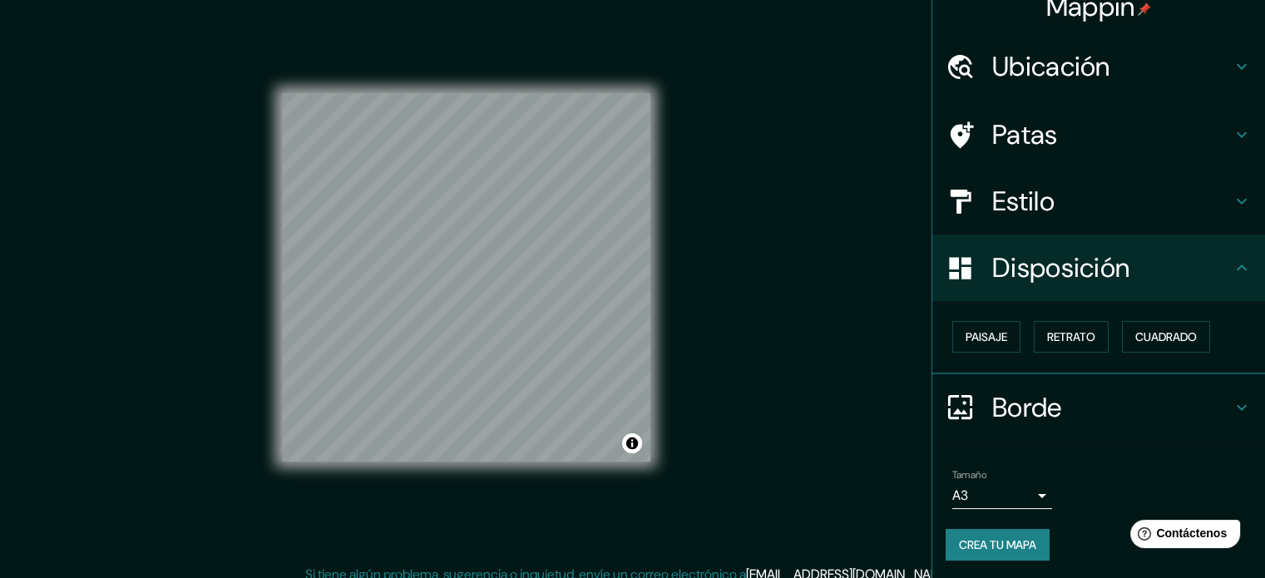
scroll to position [22, 0]
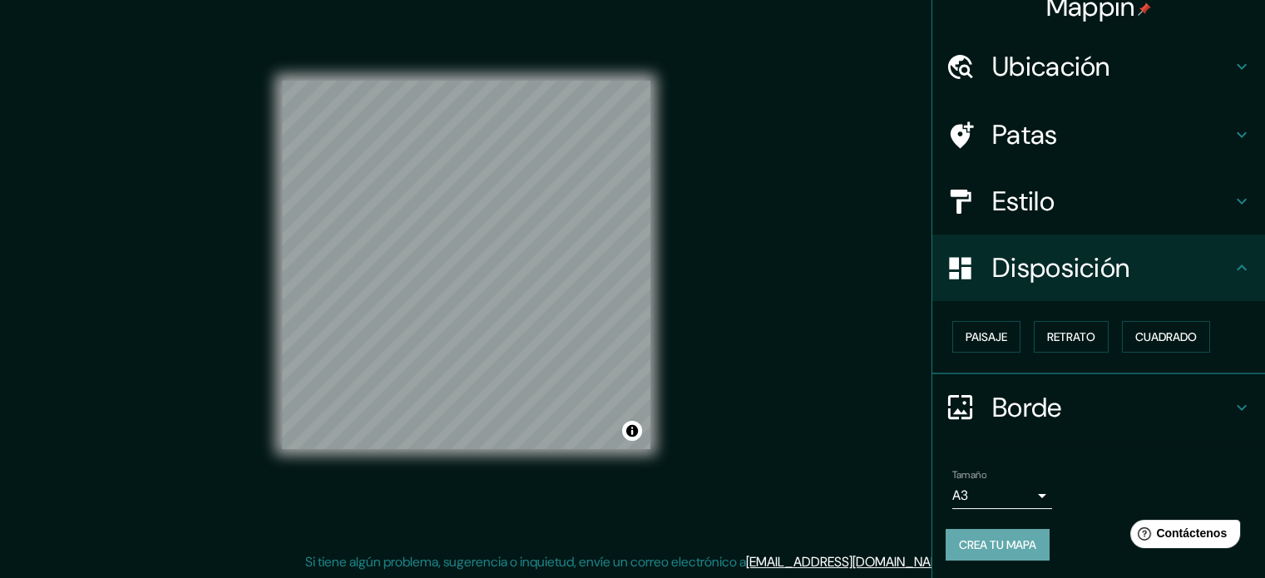
click at [986, 540] on font "Crea tu mapa" at bounding box center [997, 544] width 77 height 15
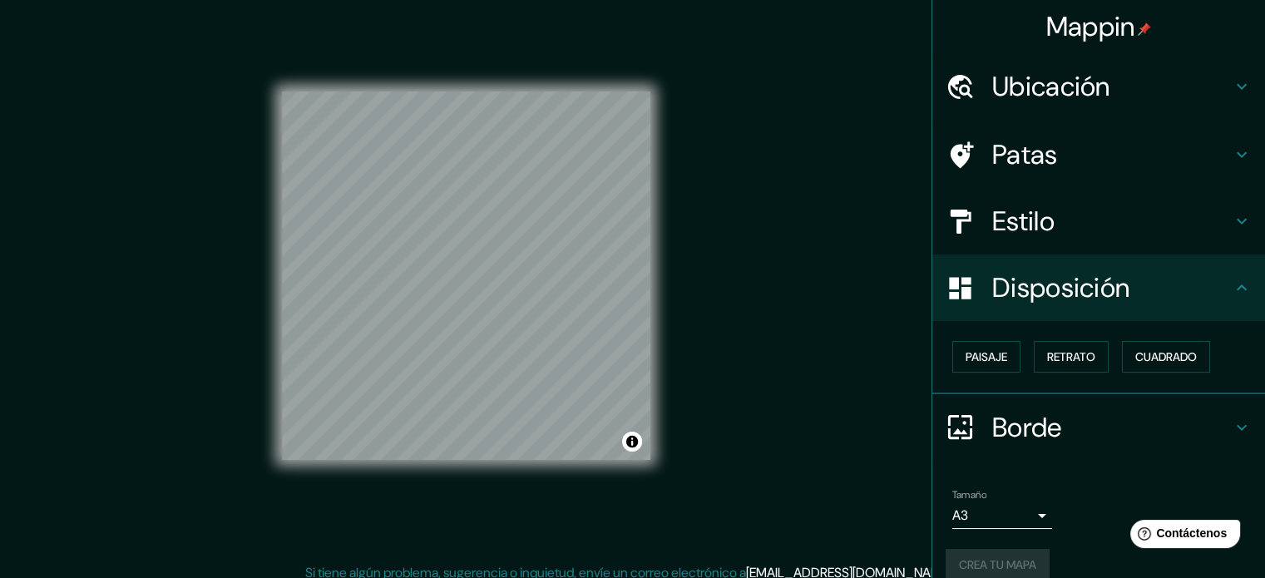
scroll to position [0, 0]
